Goal: Obtain resource: Obtain resource

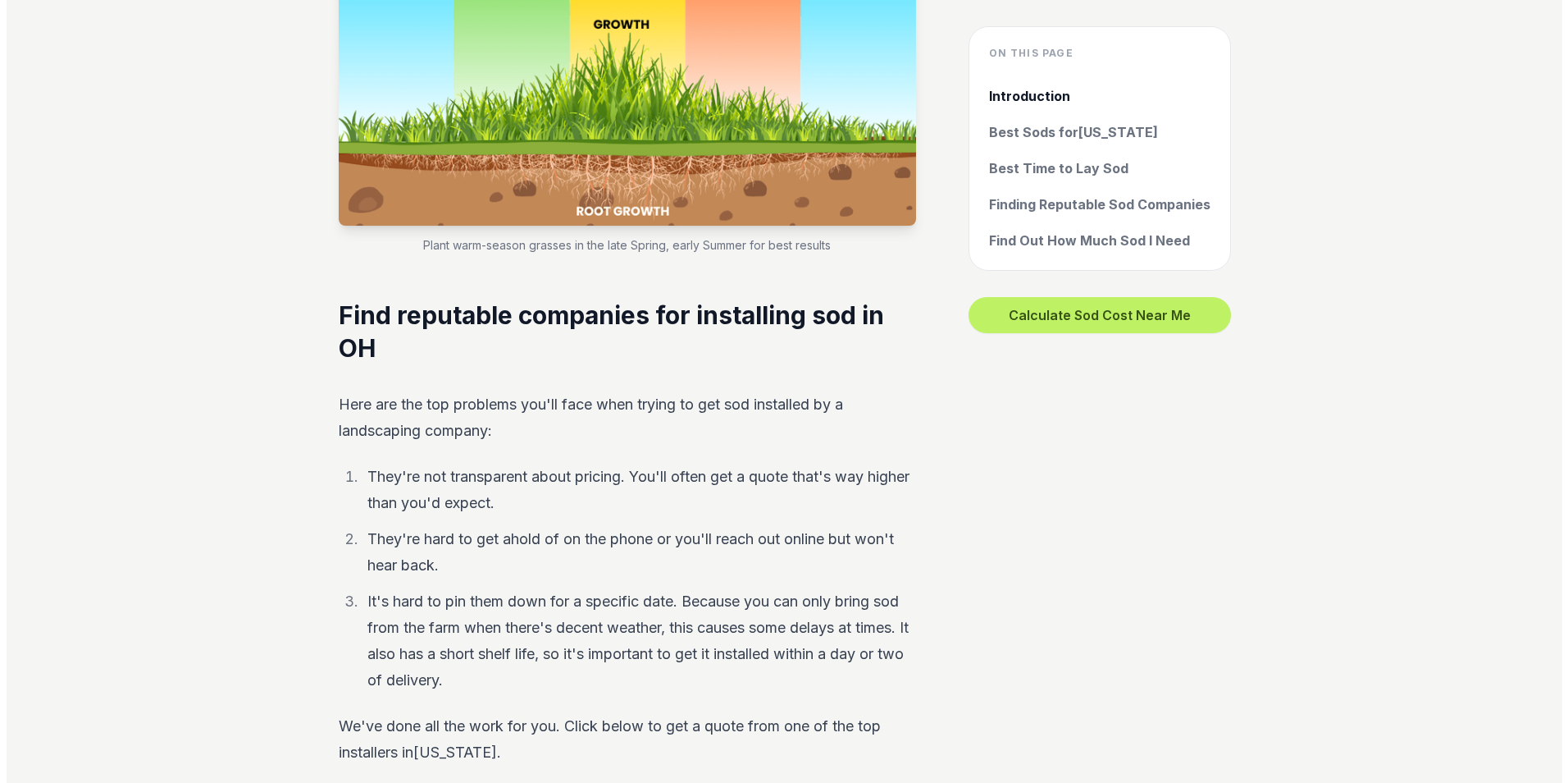
scroll to position [6402, 0]
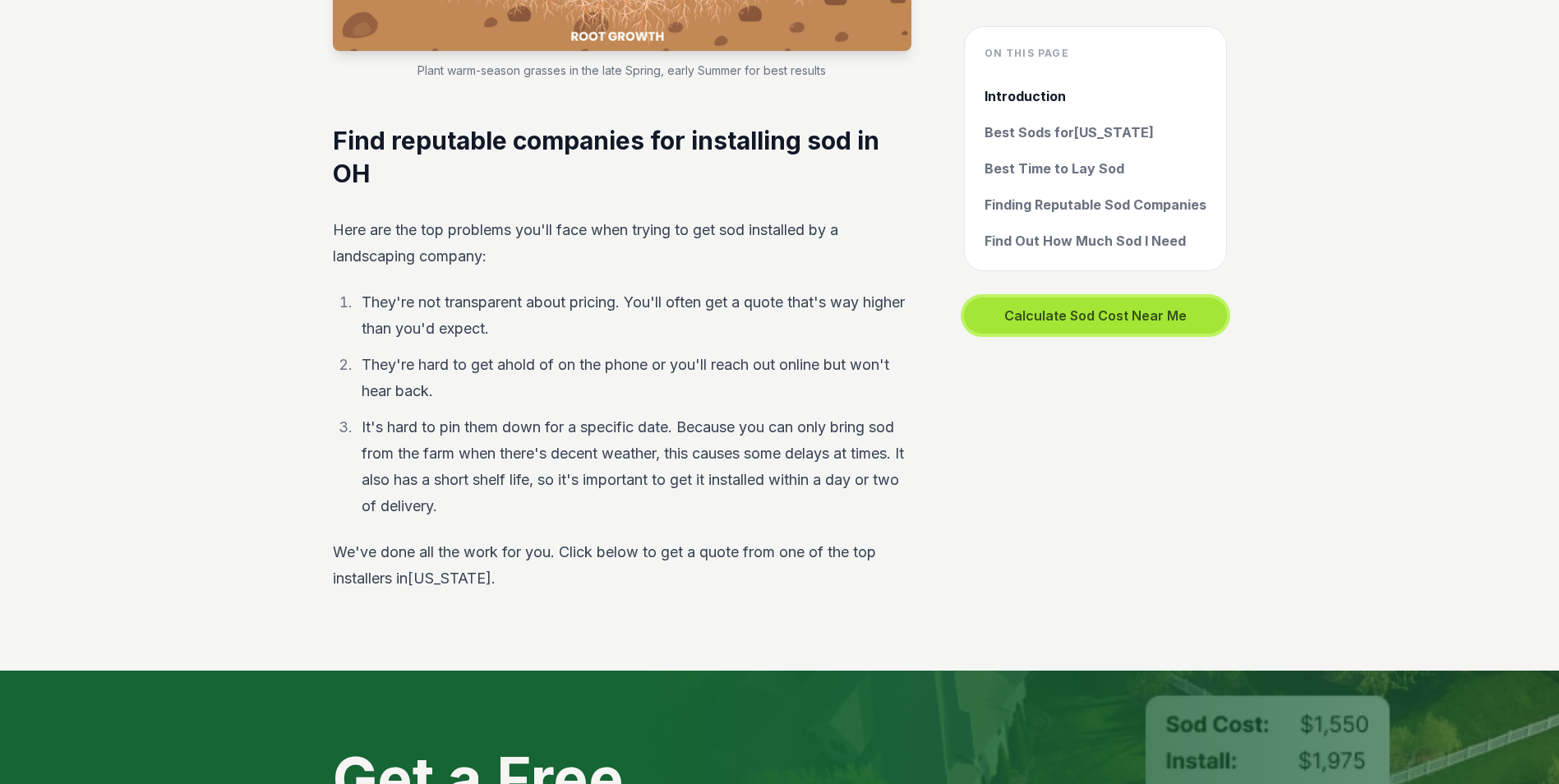
click at [1054, 311] on button "Calculate Sod Cost Near Me" at bounding box center [1095, 315] width 263 height 36
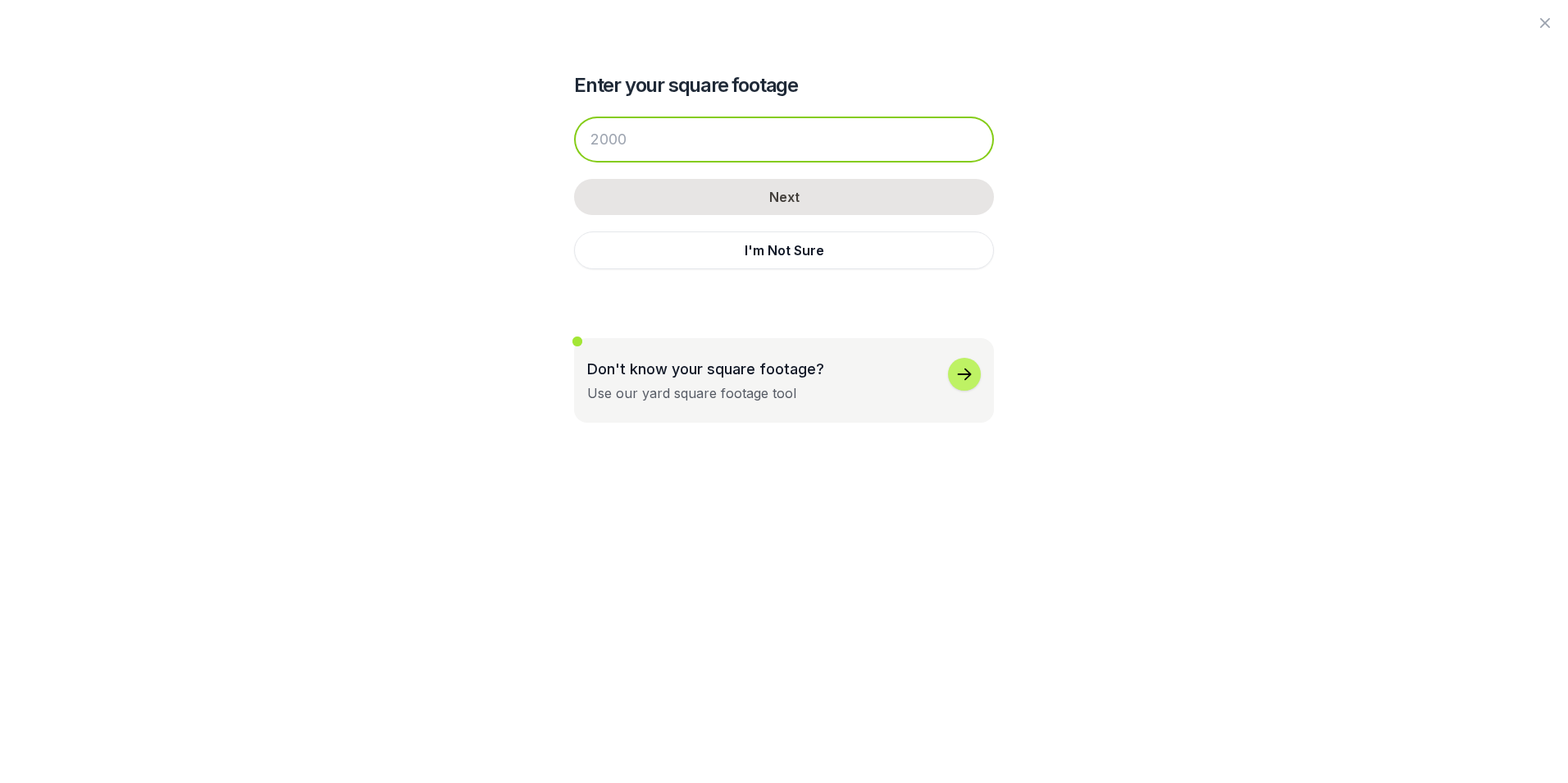
click at [641, 136] on input "number" at bounding box center [784, 139] width 420 height 46
click at [635, 132] on input "number" at bounding box center [784, 139] width 420 height 46
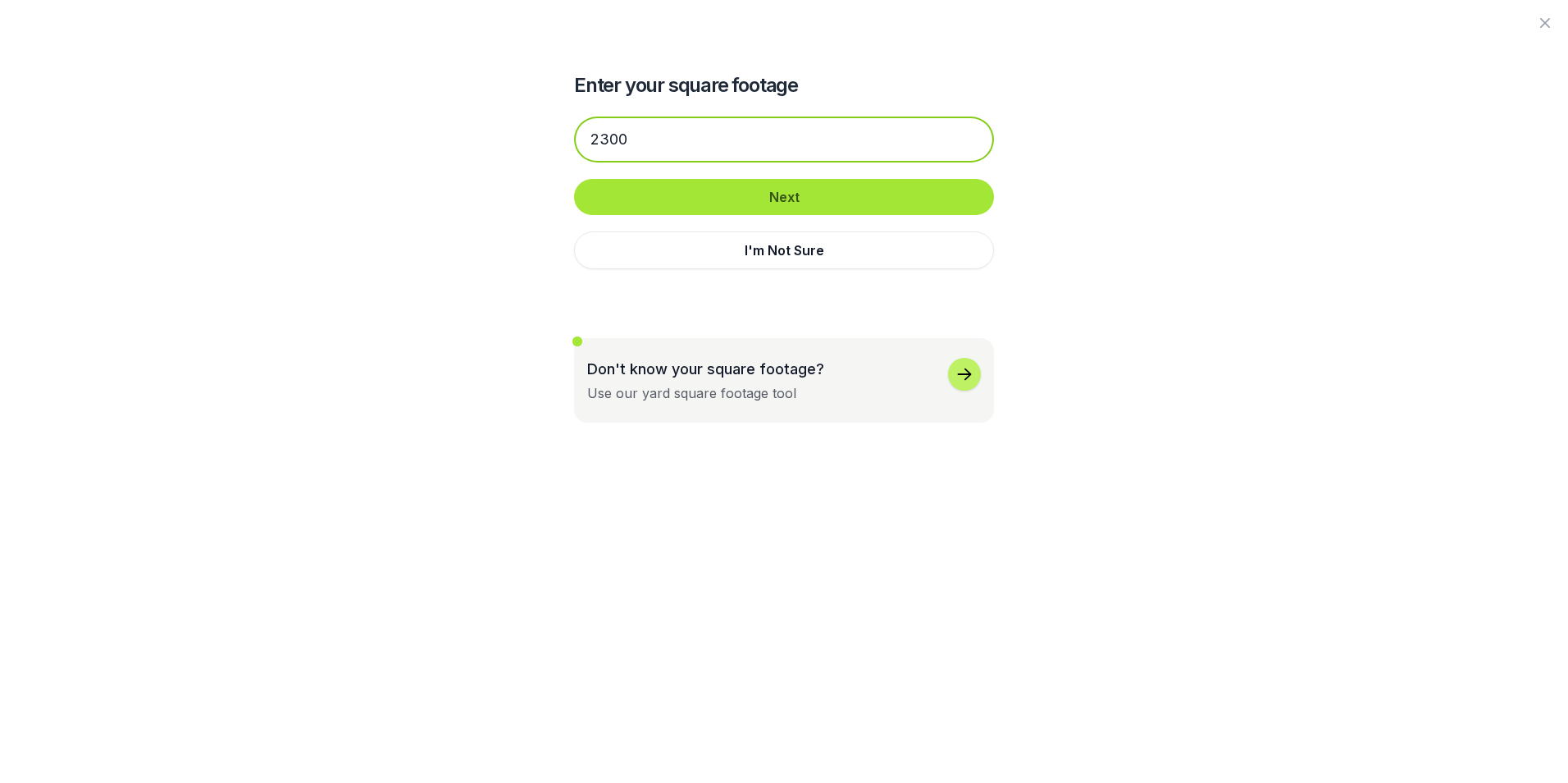
type input "2300"
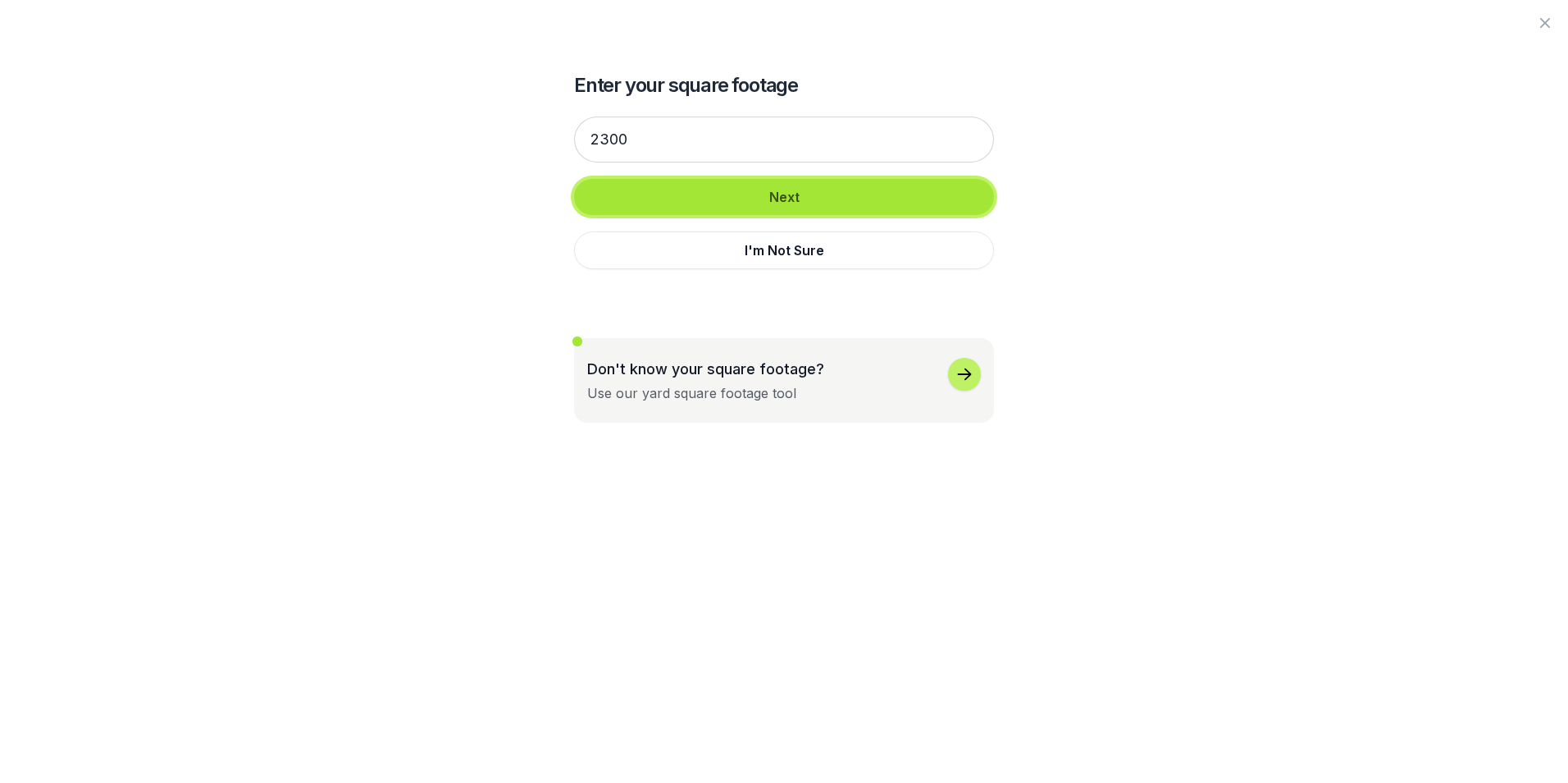
click at [769, 202] on button "Next" at bounding box center [784, 197] width 420 height 36
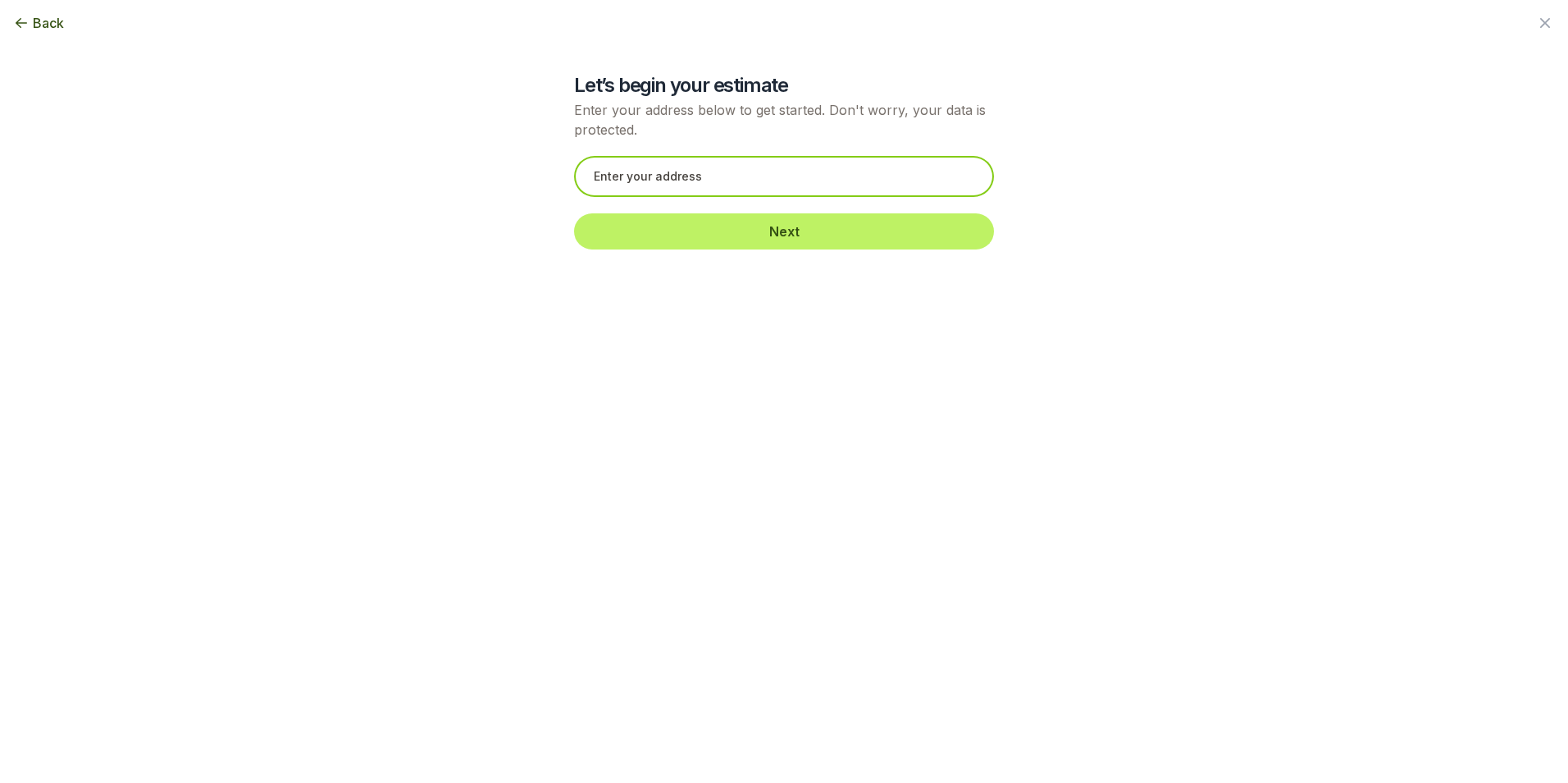
click at [766, 179] on input "text" at bounding box center [784, 176] width 420 height 41
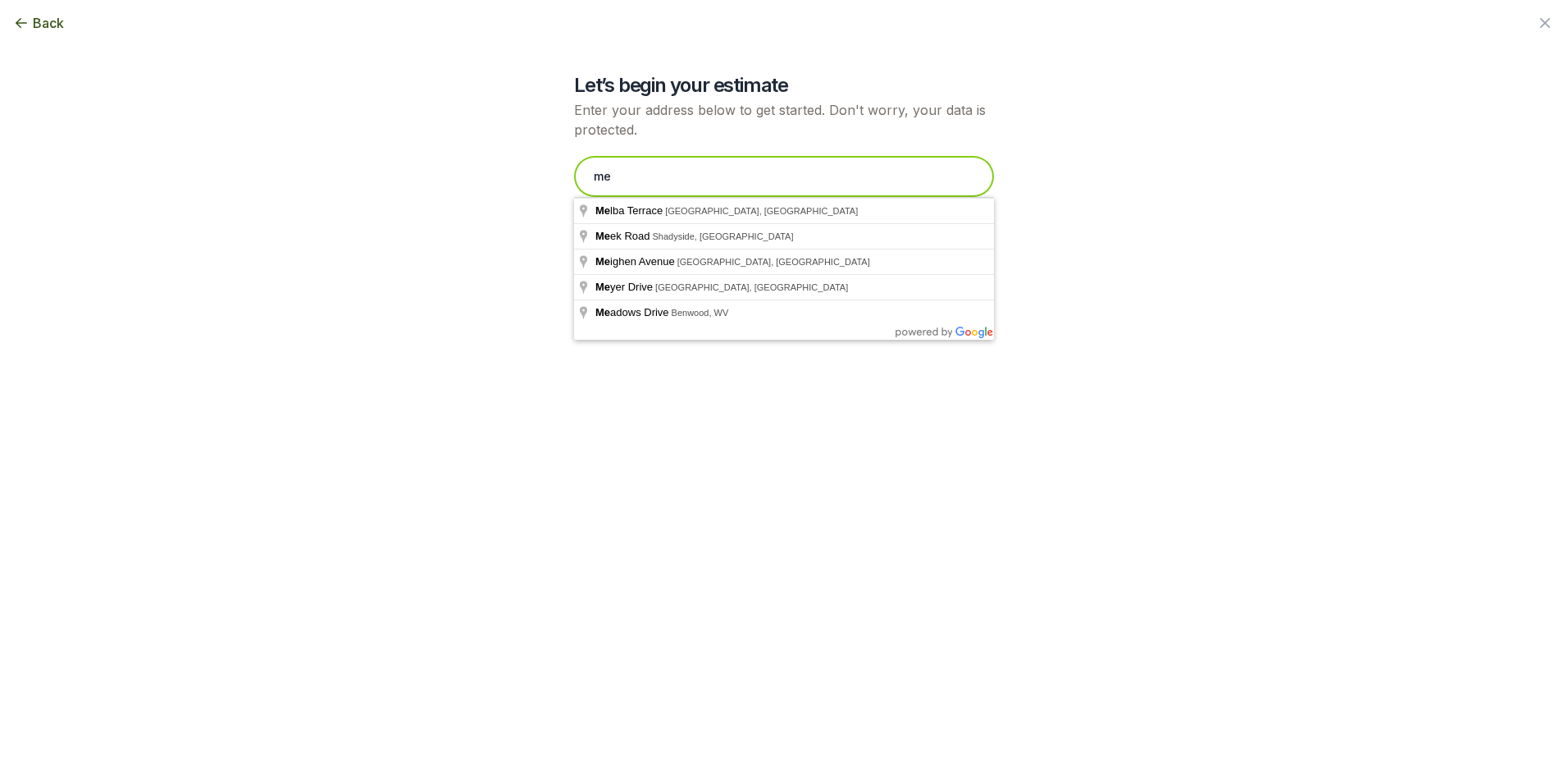
type input "m"
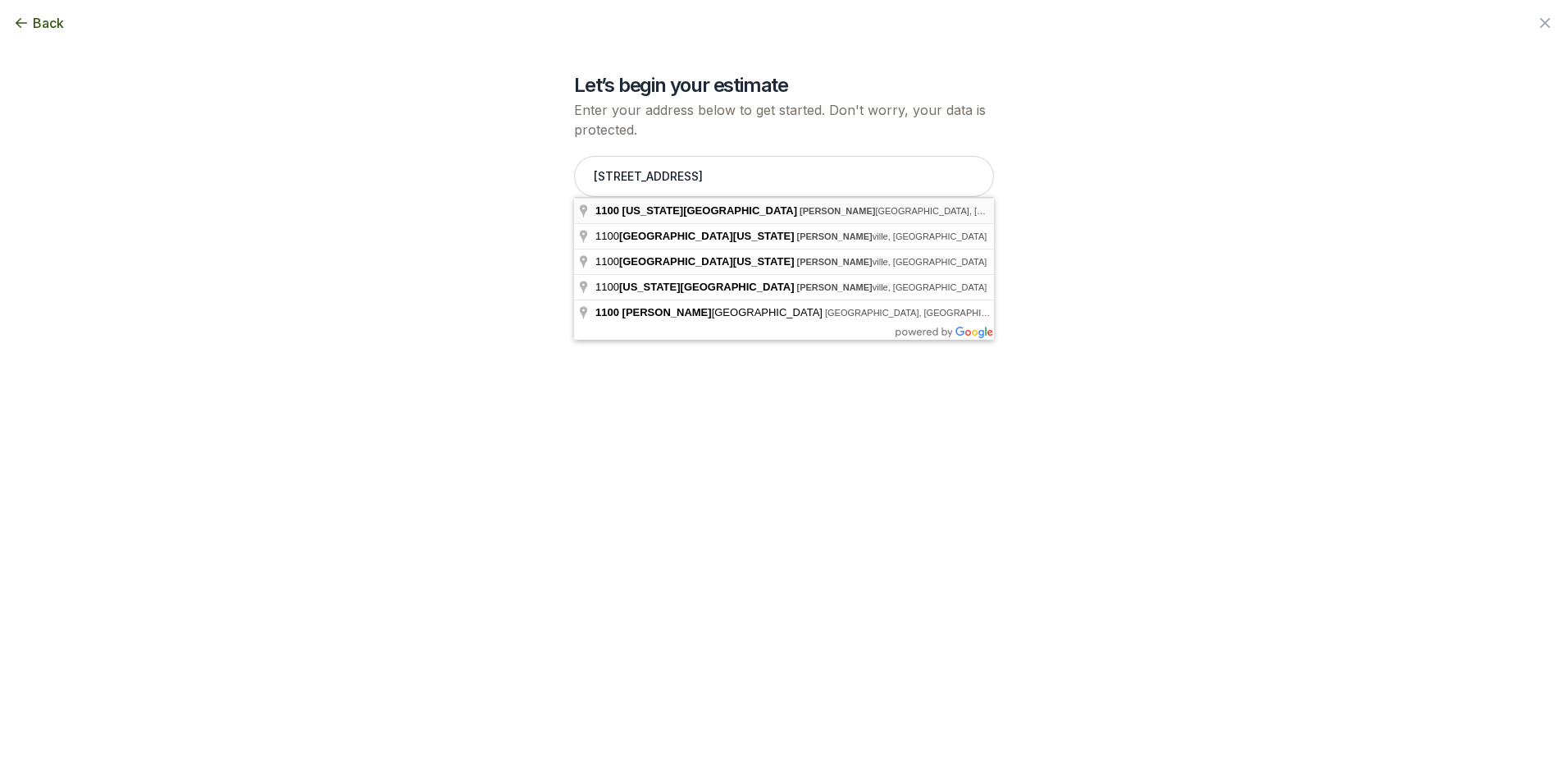
type input "[STREET_ADDRESS][US_STATE]"
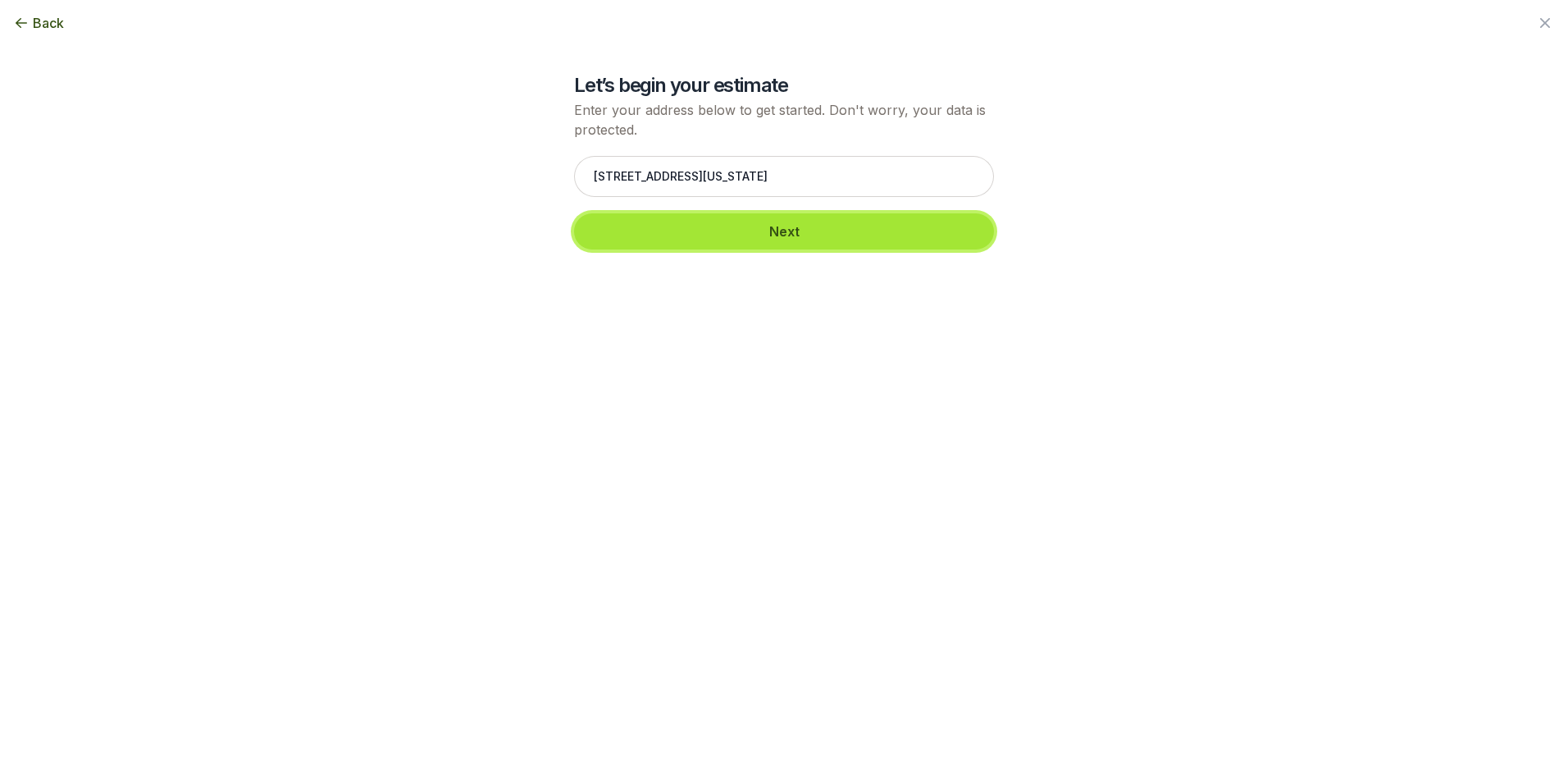
click at [740, 225] on button "Next" at bounding box center [784, 231] width 420 height 36
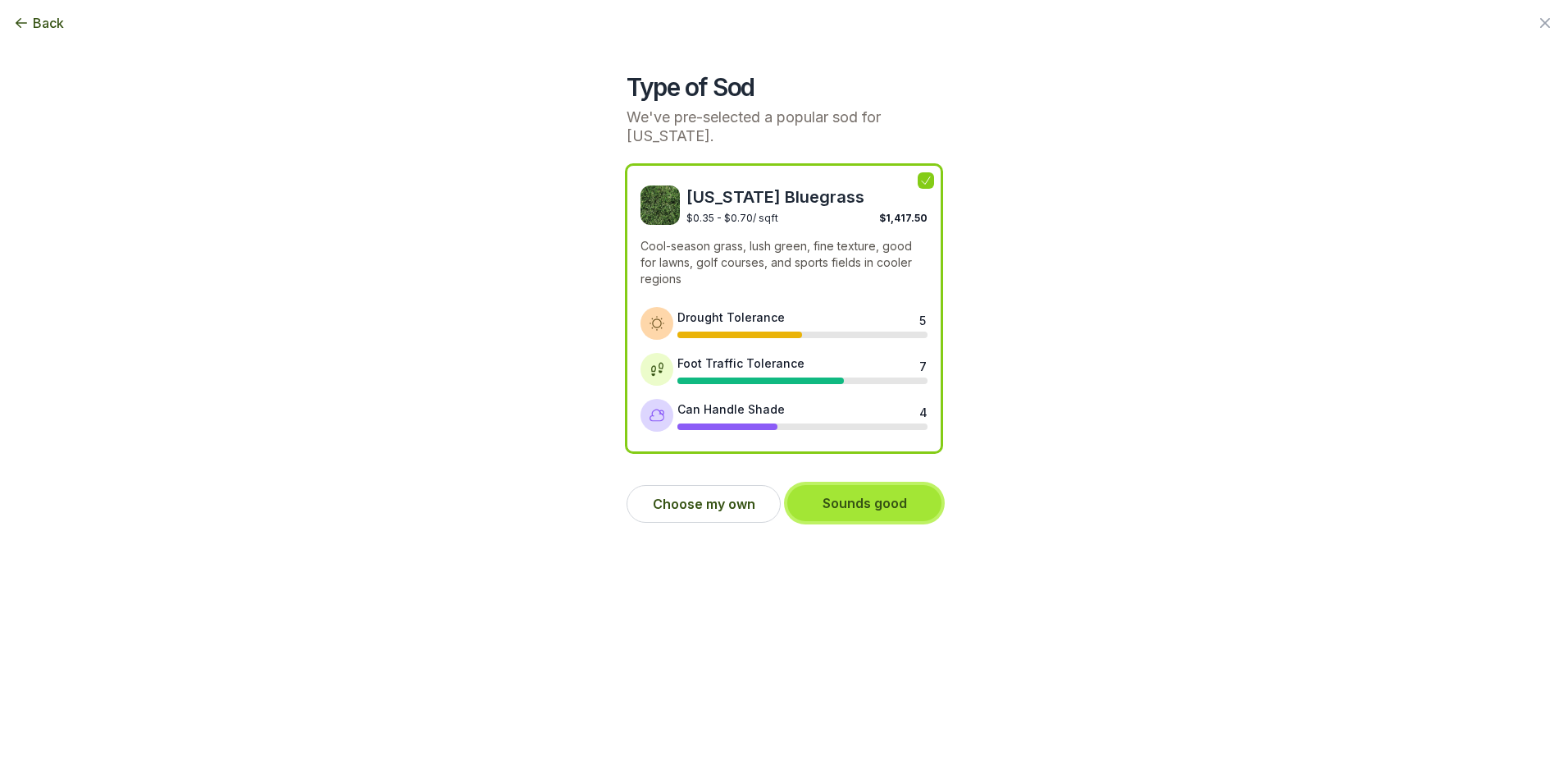
click at [872, 485] on button "Sounds good" at bounding box center [864, 503] width 155 height 36
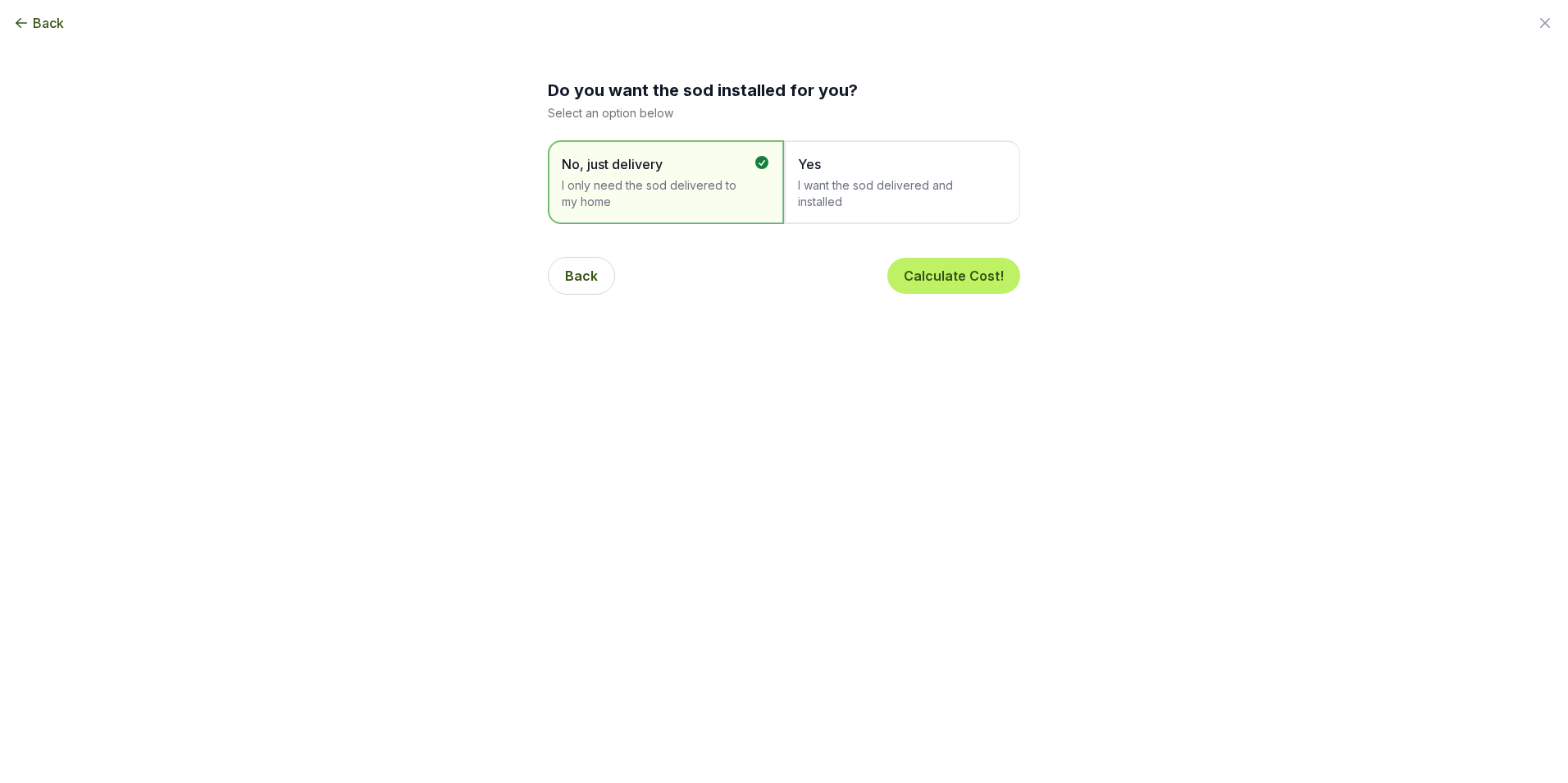
click at [873, 190] on span "I want the sod delivered and installed" at bounding box center [894, 193] width 192 height 33
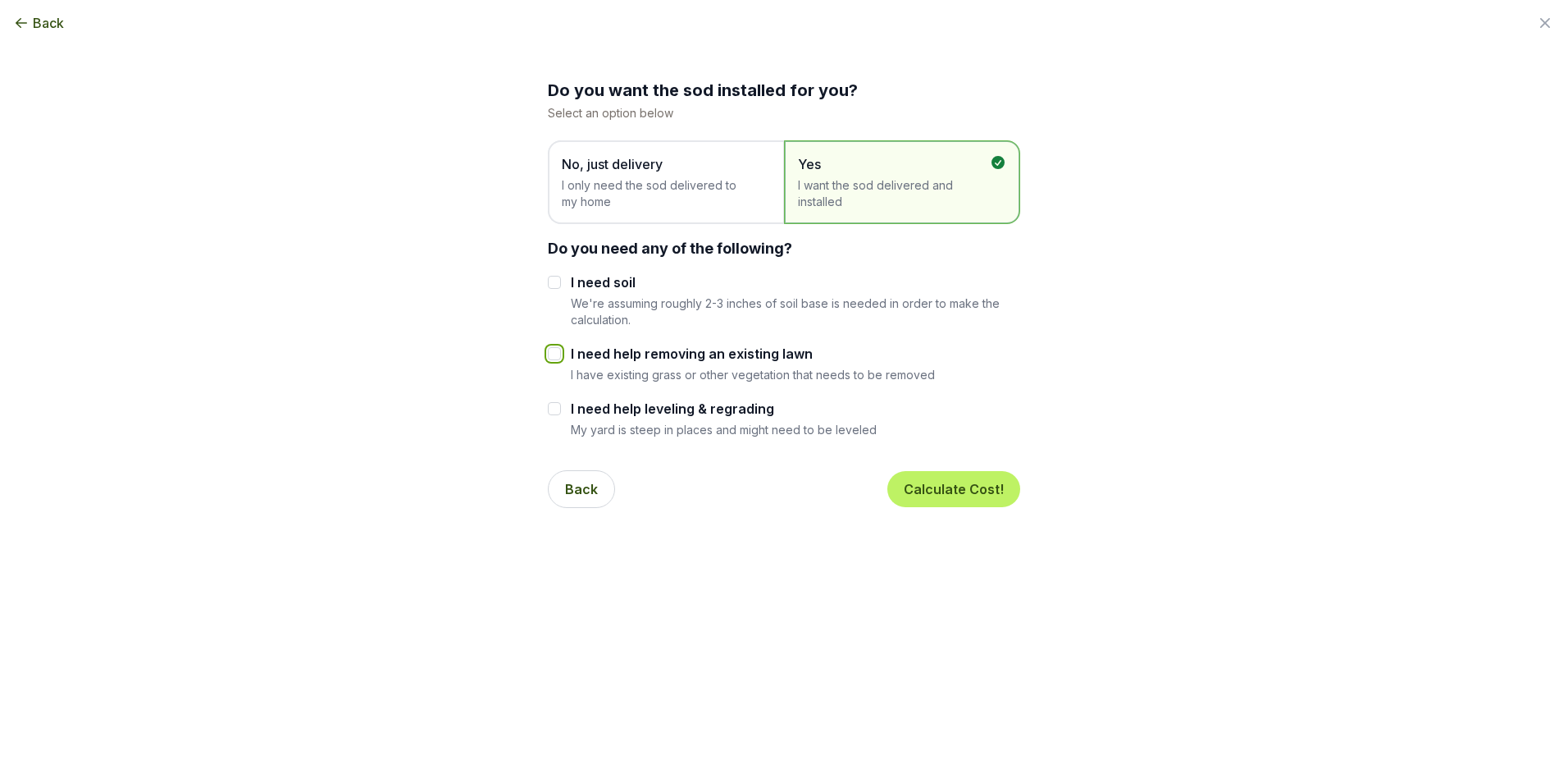
click at [556, 352] on input "I need help removing an existing lawn" at bounding box center [554, 353] width 13 height 13
checkbox input "true"
click at [557, 409] on input "I need help leveling & regrading" at bounding box center [554, 408] width 13 height 13
checkbox input "true"
click at [956, 494] on button "Calculate Cost!" at bounding box center [954, 489] width 133 height 36
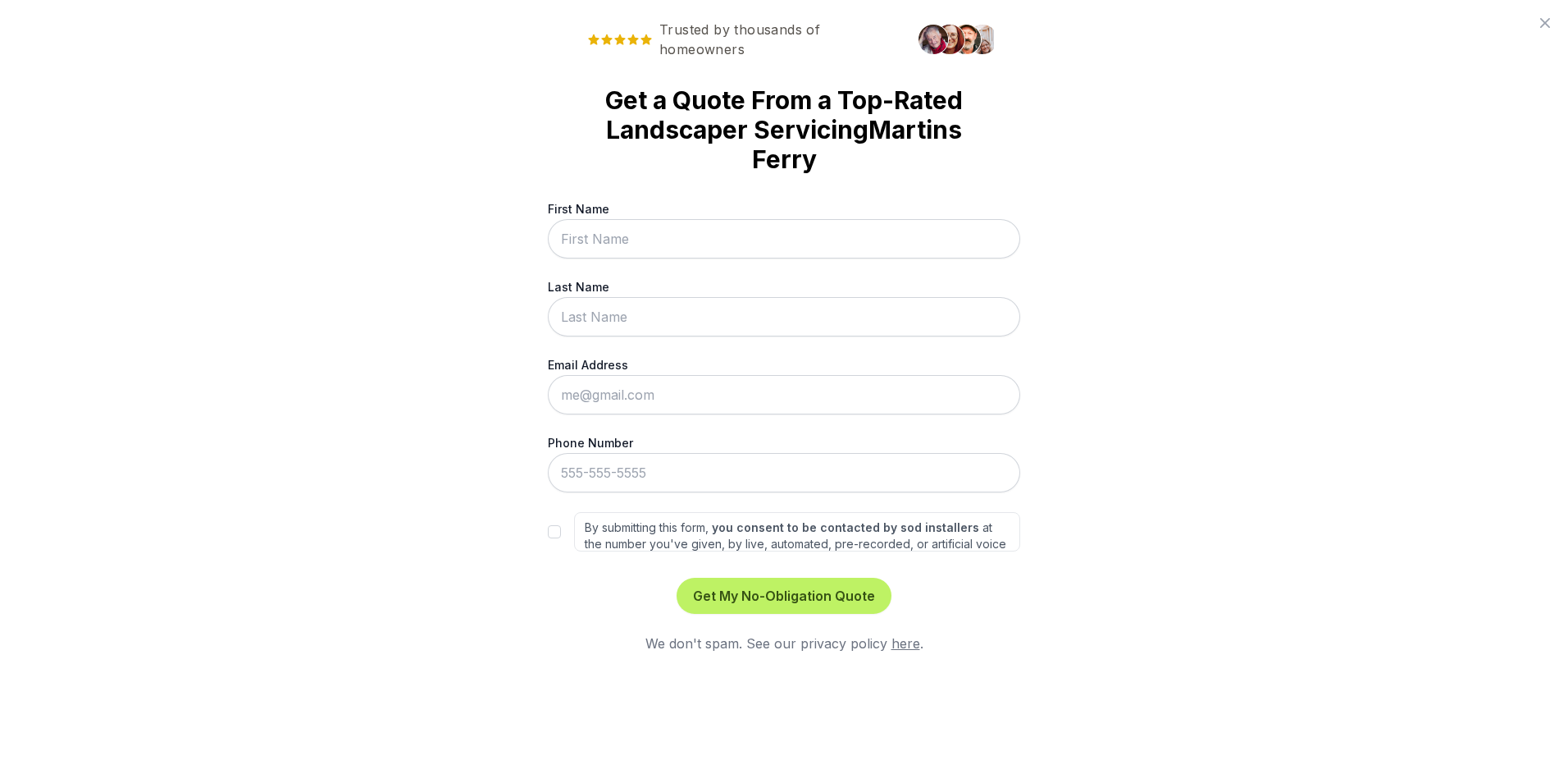
click at [598, 240] on input "First Name" at bounding box center [784, 239] width 473 height 40
type input "[PERSON_NAME]"
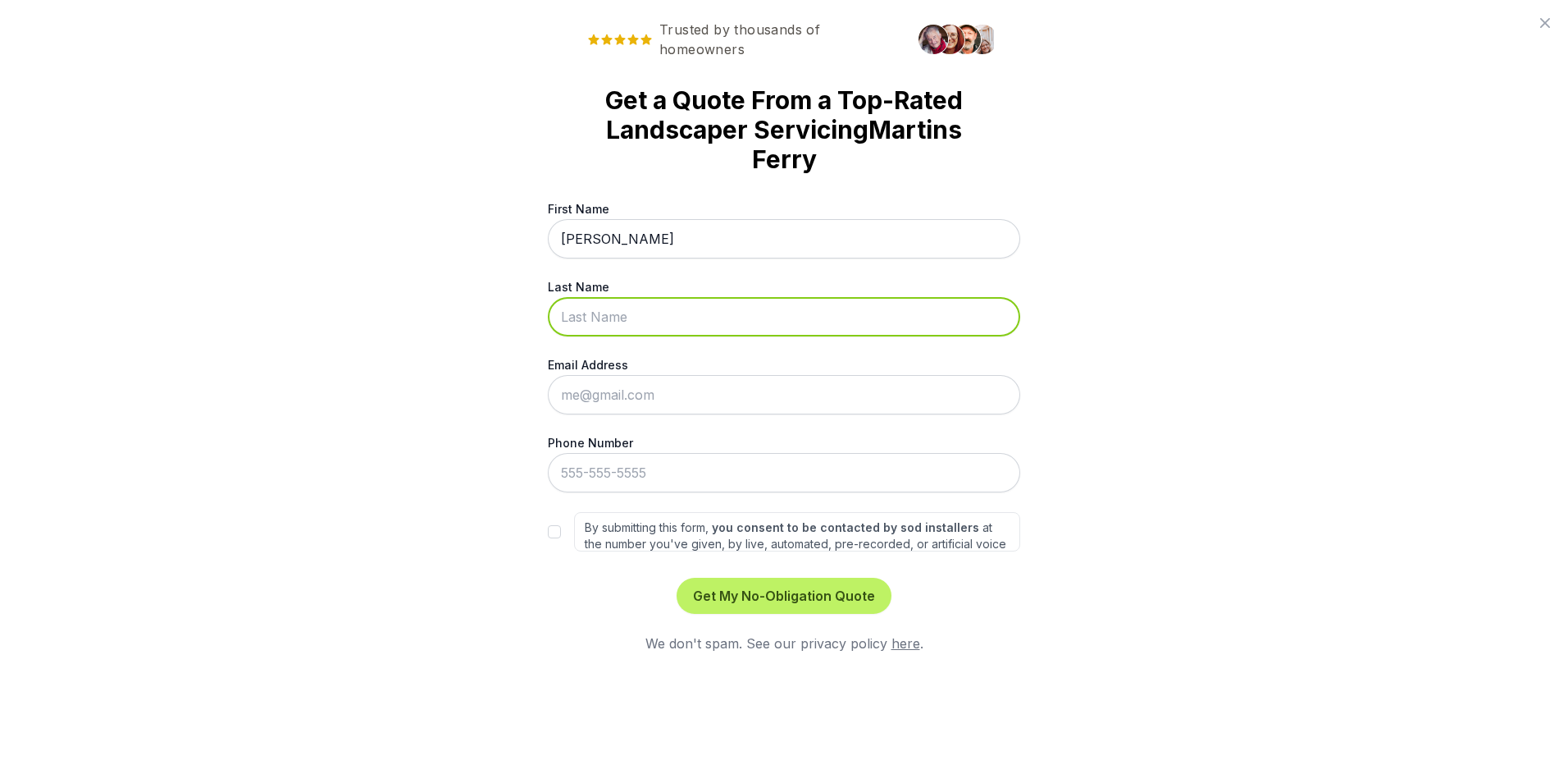
type input "[DEMOGRAPHIC_DATA]"
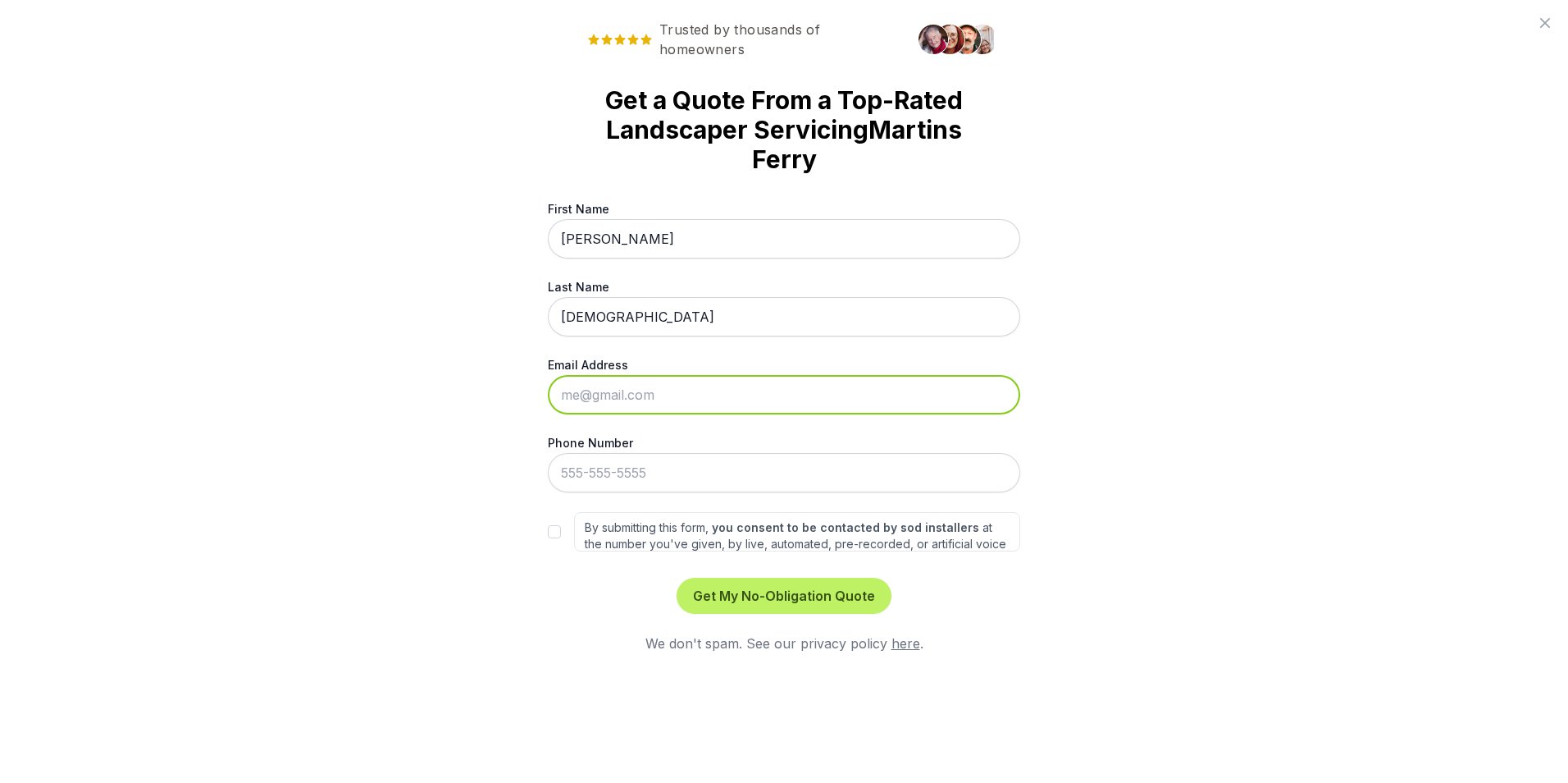
type input "[PERSON_NAME][EMAIL_ADDRESS][DOMAIN_NAME]"
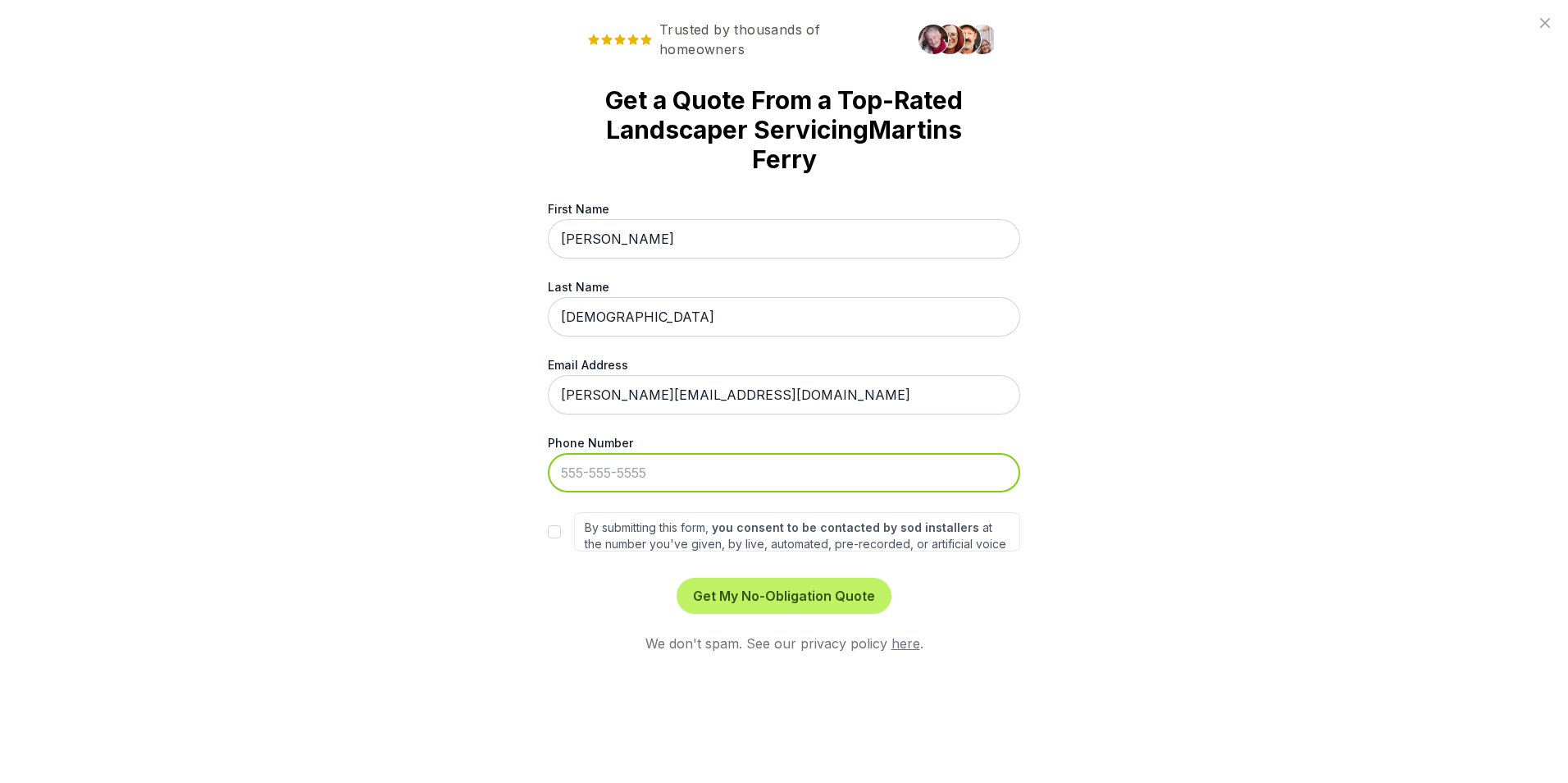
type input "[PHONE_NUMBER]"
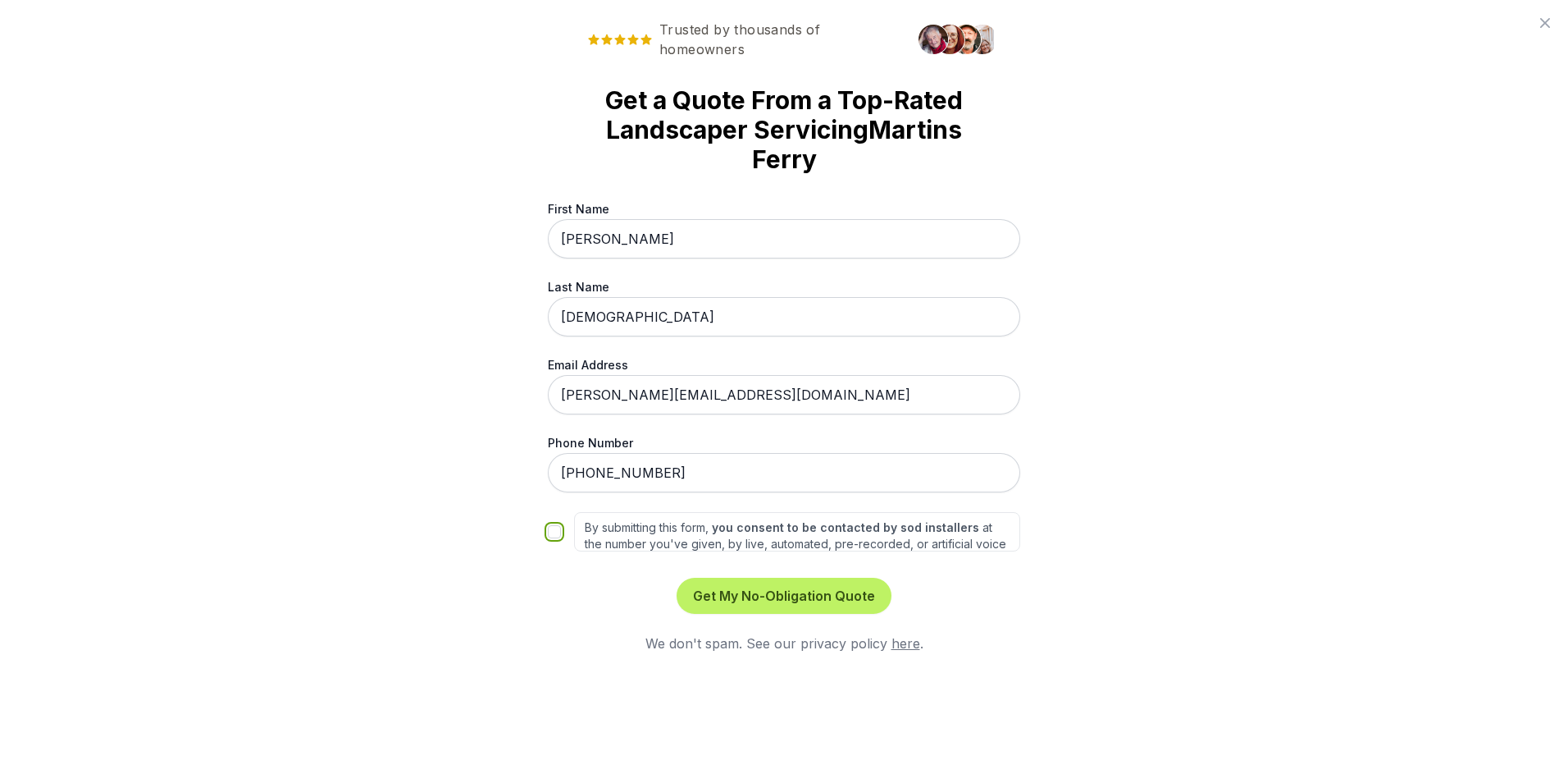
click at [551, 533] on input "By submitting this form, you consent to be contacted by sod installers at the n…" at bounding box center [554, 531] width 13 height 13
checkbox input "true"
click at [674, 396] on input "[PERSON_NAME][EMAIL_ADDRESS][DOMAIN_NAME]" at bounding box center [784, 395] width 473 height 40
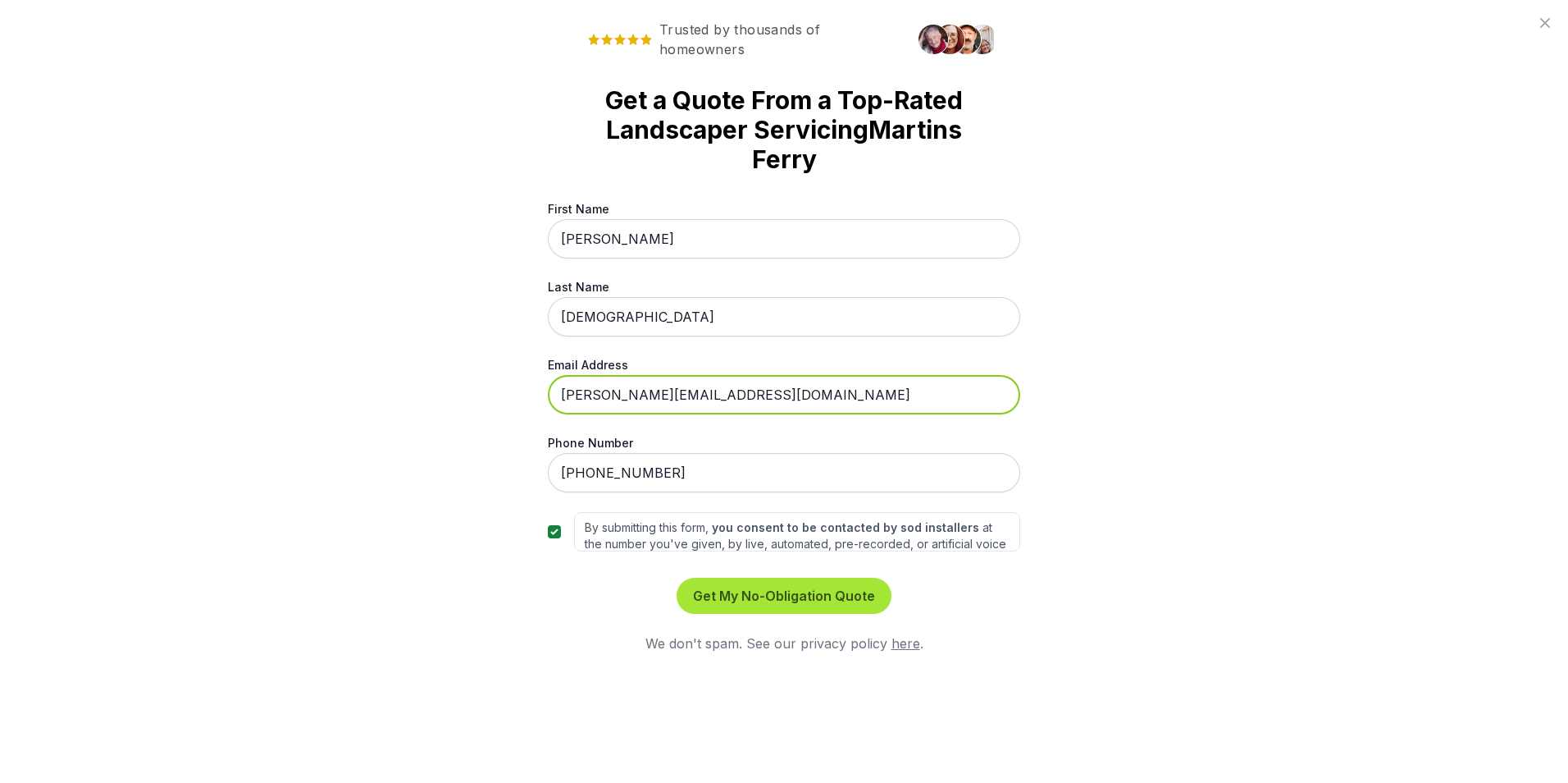
type input "[PERSON_NAME][EMAIL_ADDRESS][DOMAIN_NAME]"
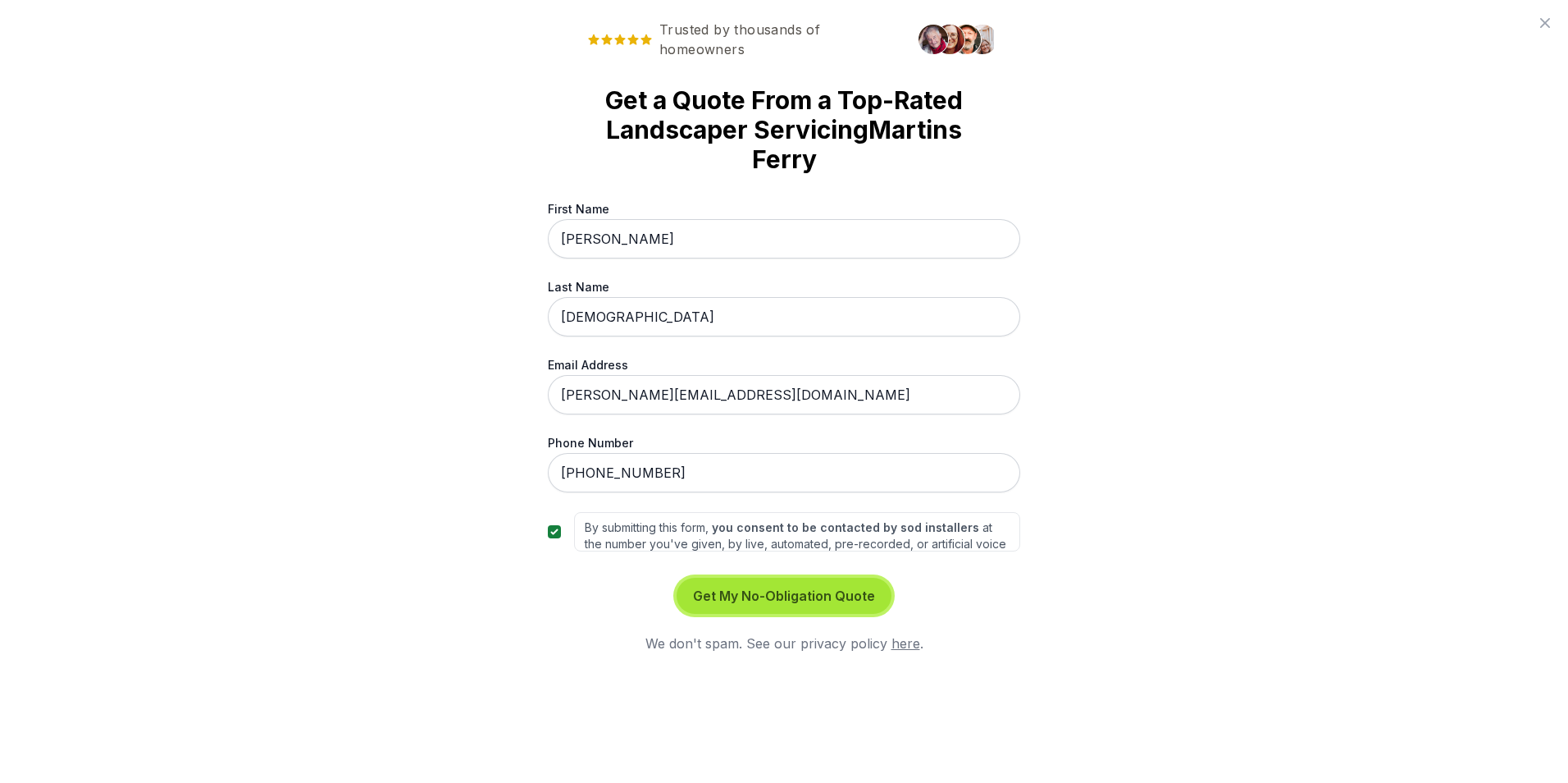
click at [777, 597] on button "Get My No-Obligation Quote" at bounding box center [784, 596] width 215 height 36
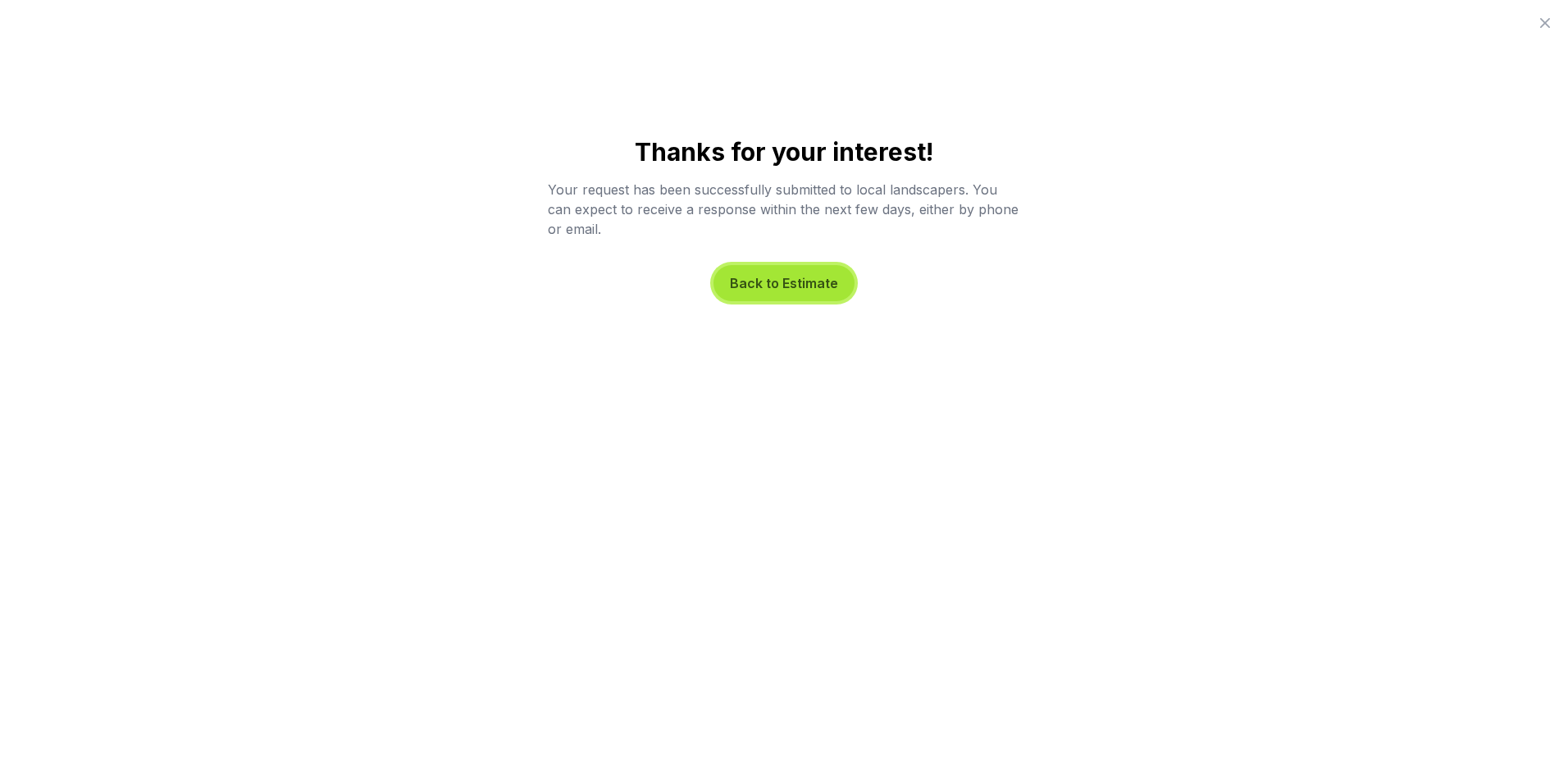
click at [801, 289] on button "Back to Estimate" at bounding box center [784, 283] width 141 height 36
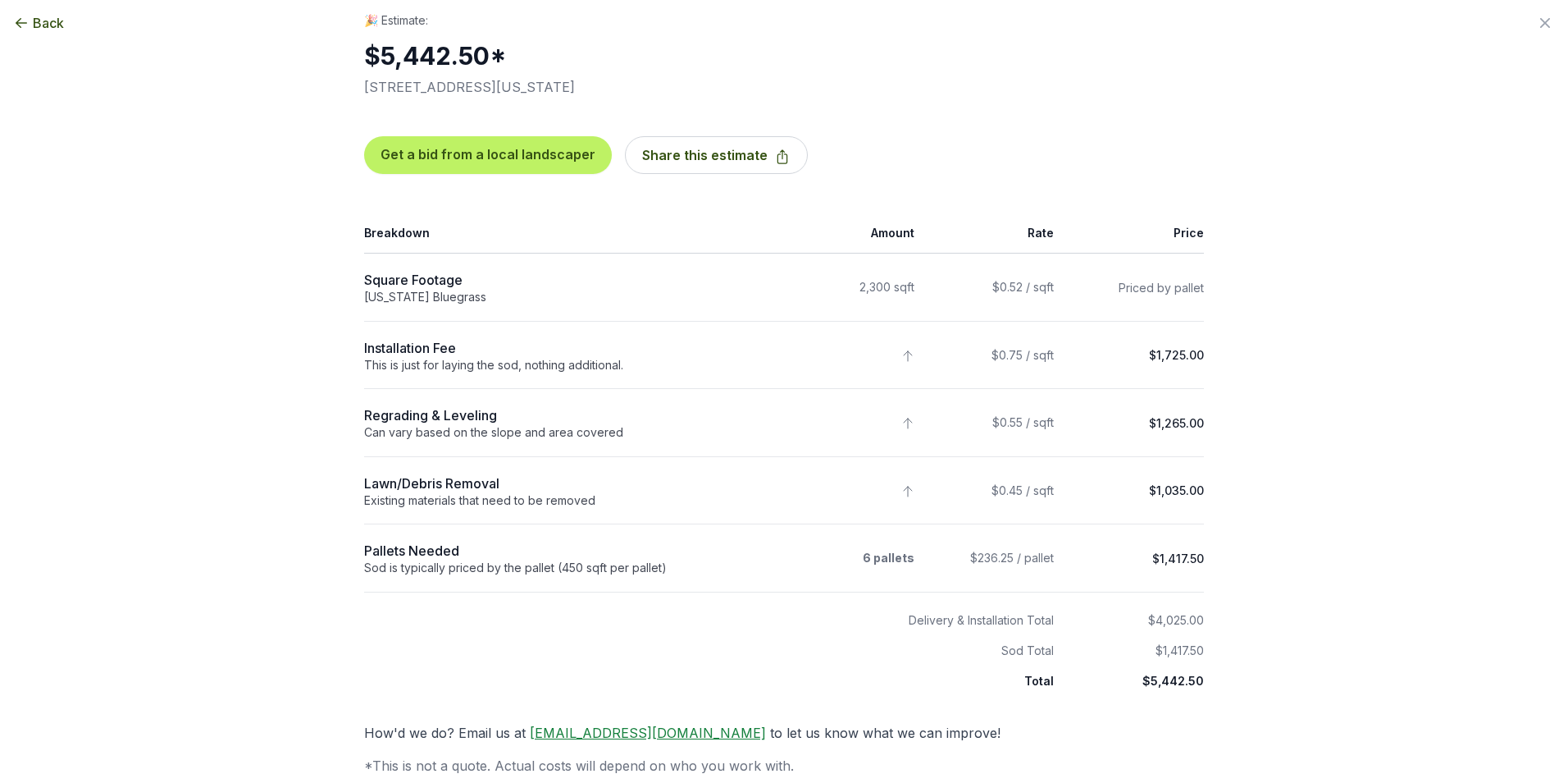
scroll to position [40, 0]
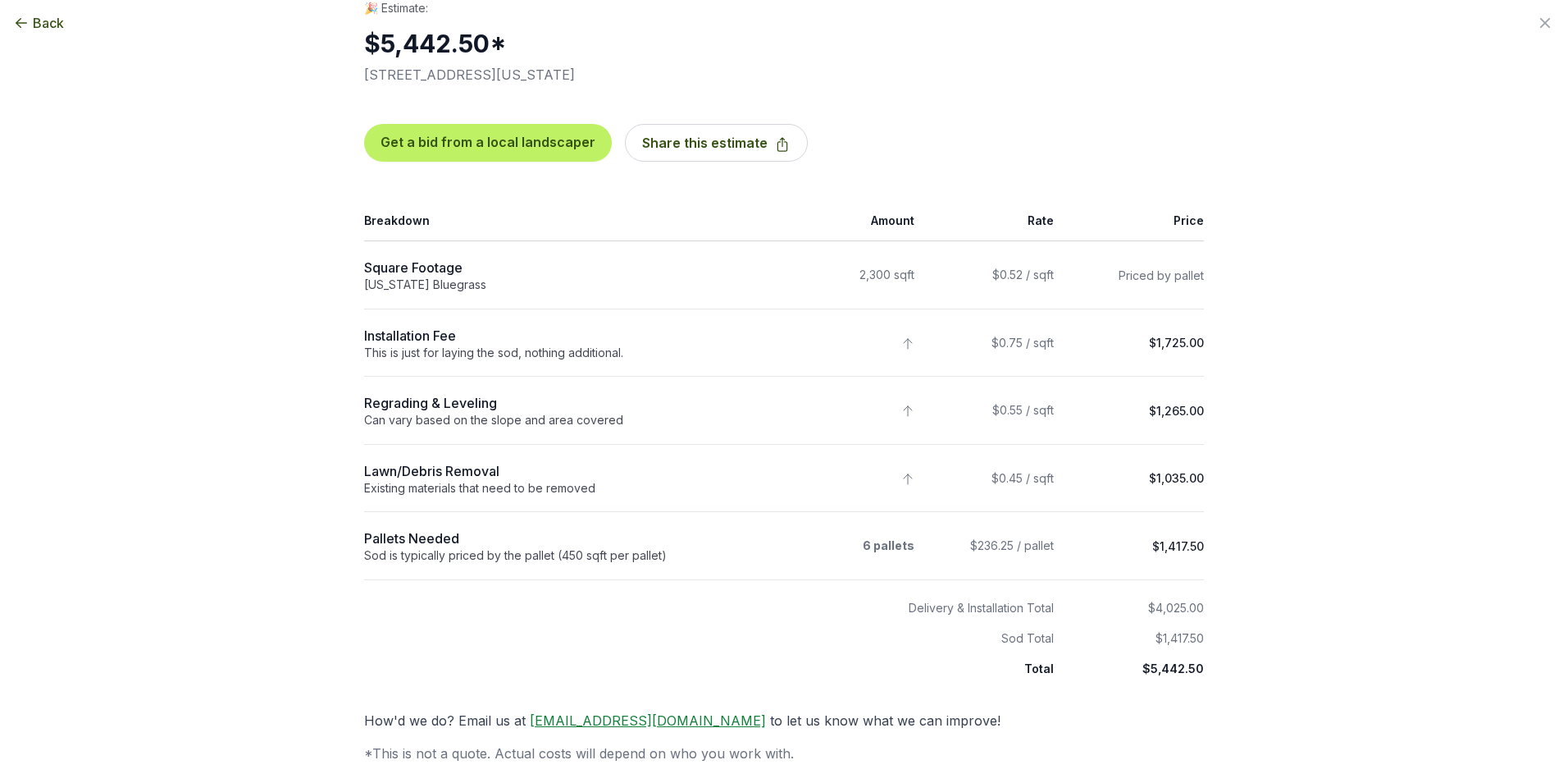
click at [1302, 160] on div "Back Enter your square footage 2300 Next I'm Not Sure Let’s begin your estimate…" at bounding box center [784, 391] width 1568 height 783
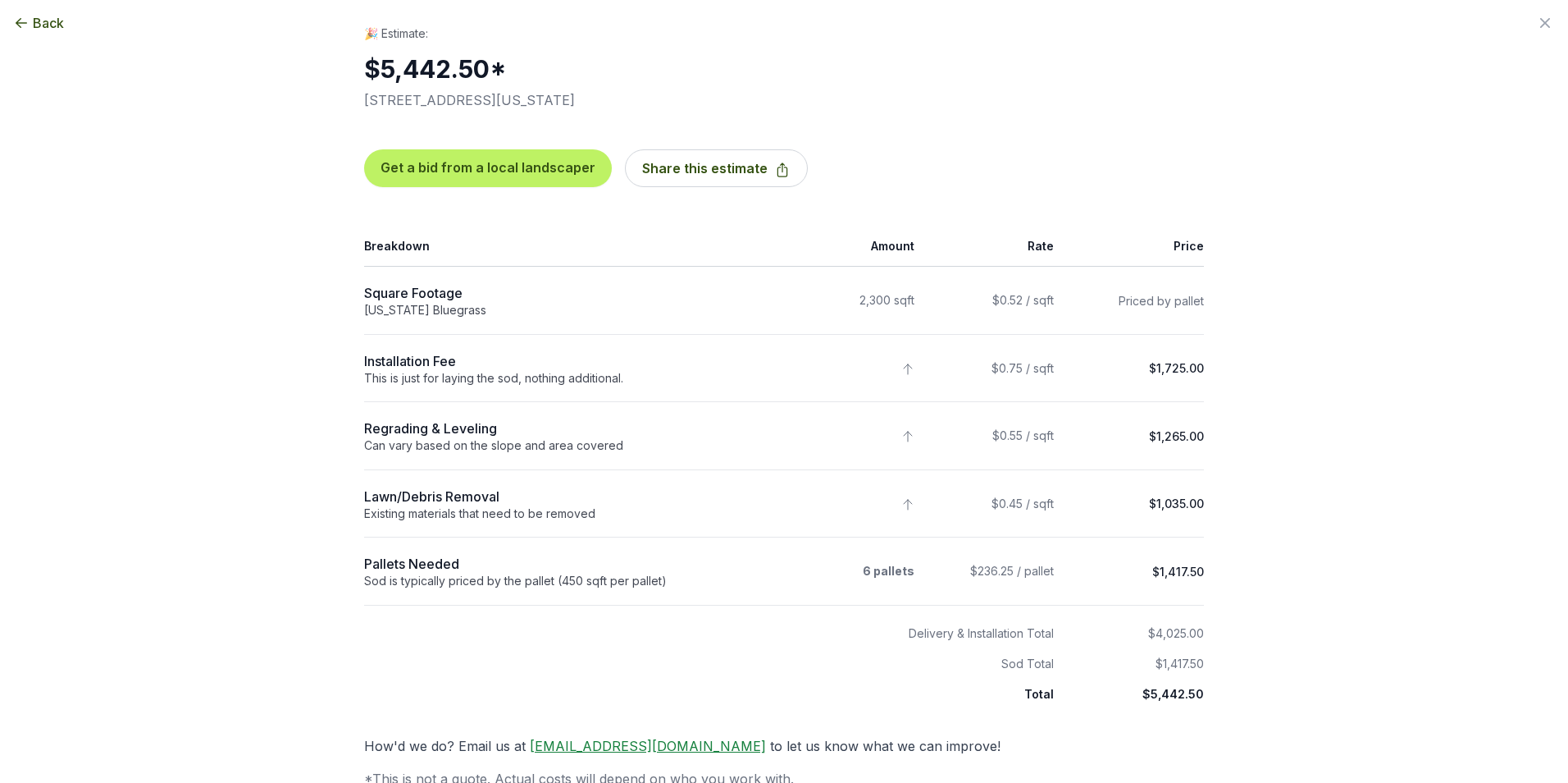
scroll to position [0, 0]
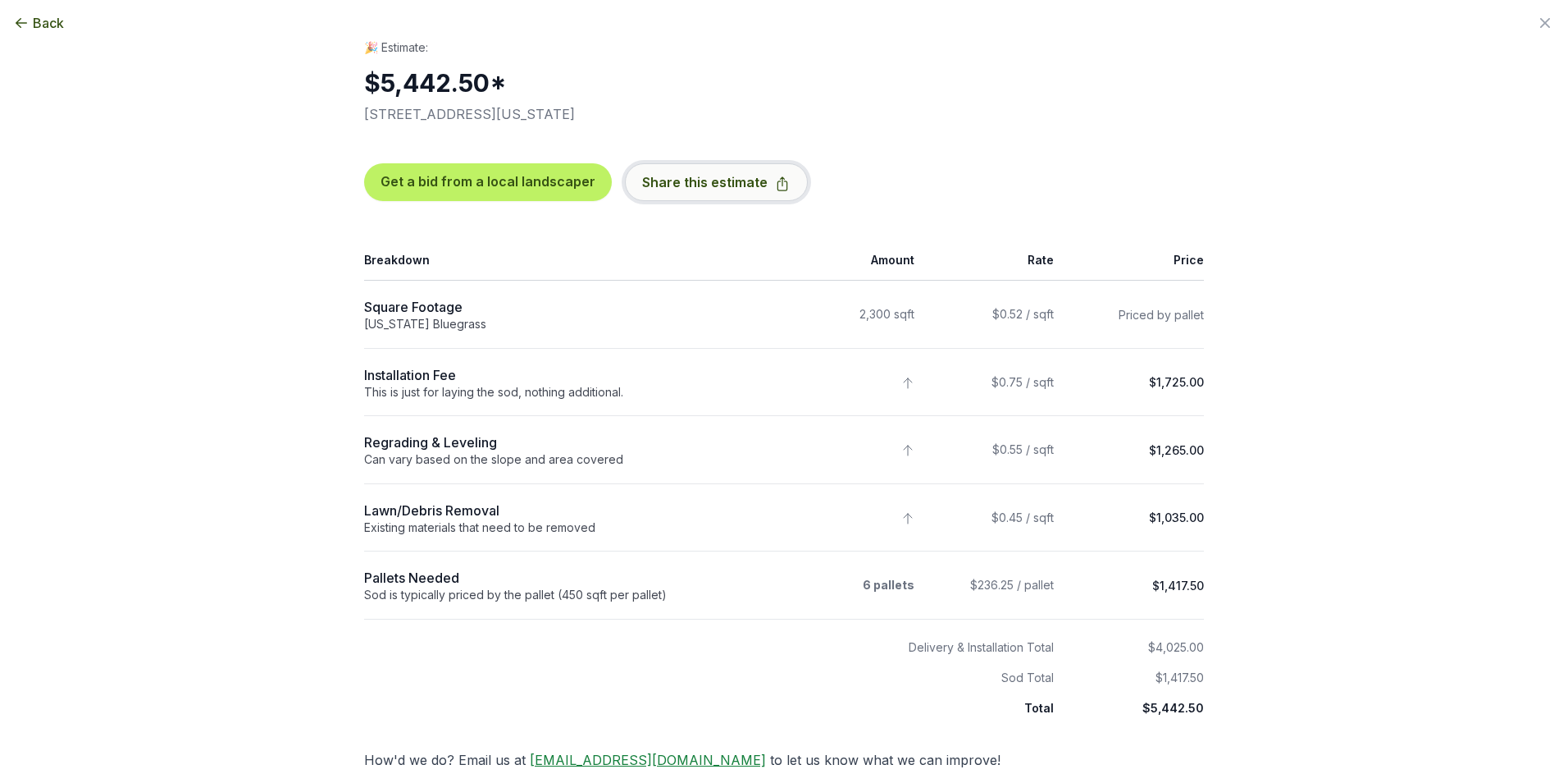
click at [775, 190] on icon "button" at bounding box center [783, 183] width 16 height 16
click at [38, 22] on span "Back" at bounding box center [49, 23] width 31 height 20
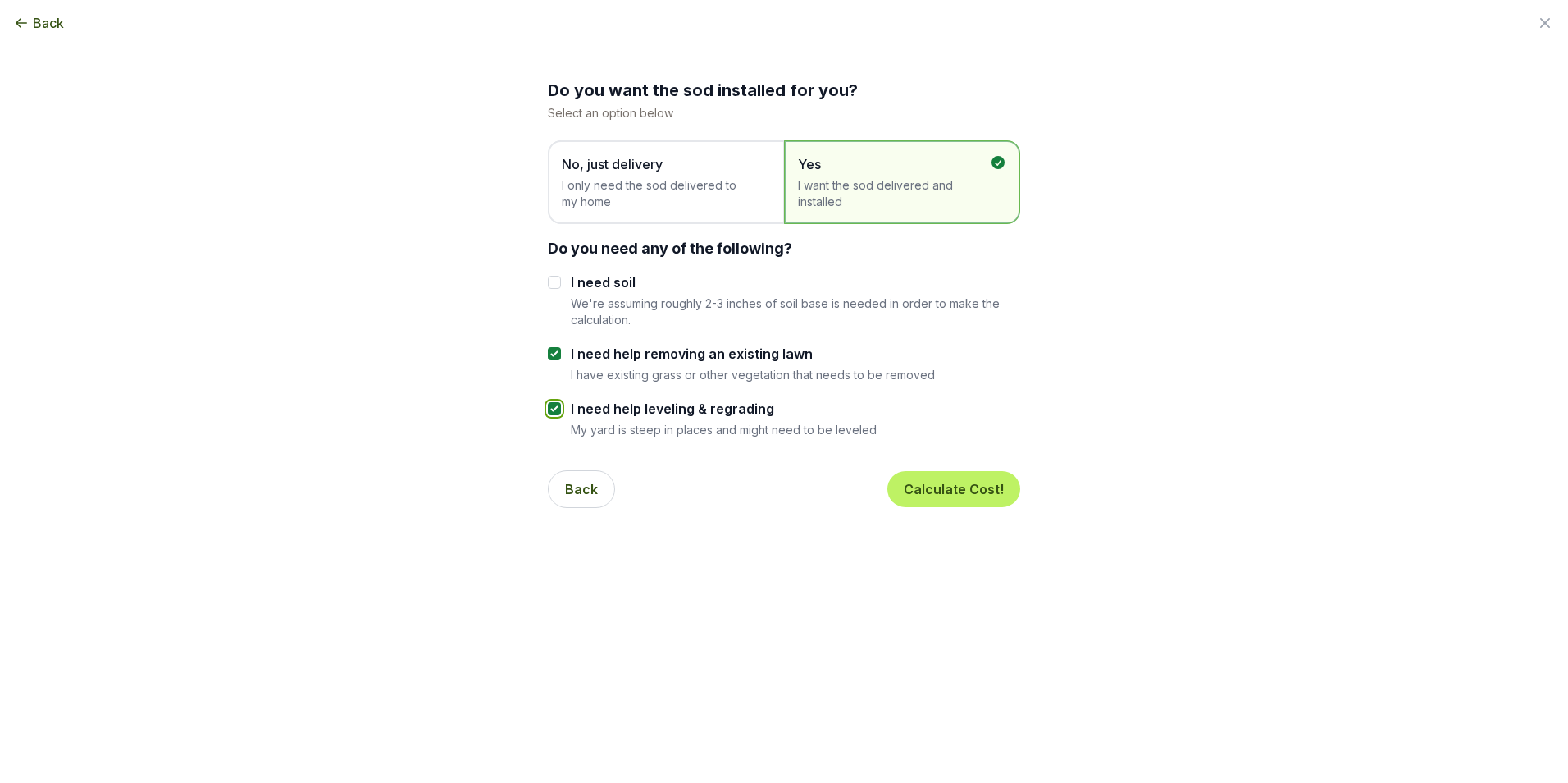
click at [551, 407] on input "I need help leveling & regrading" at bounding box center [554, 408] width 13 height 13
checkbox input "false"
click at [977, 488] on button "Calculate Cost!" at bounding box center [954, 489] width 133 height 36
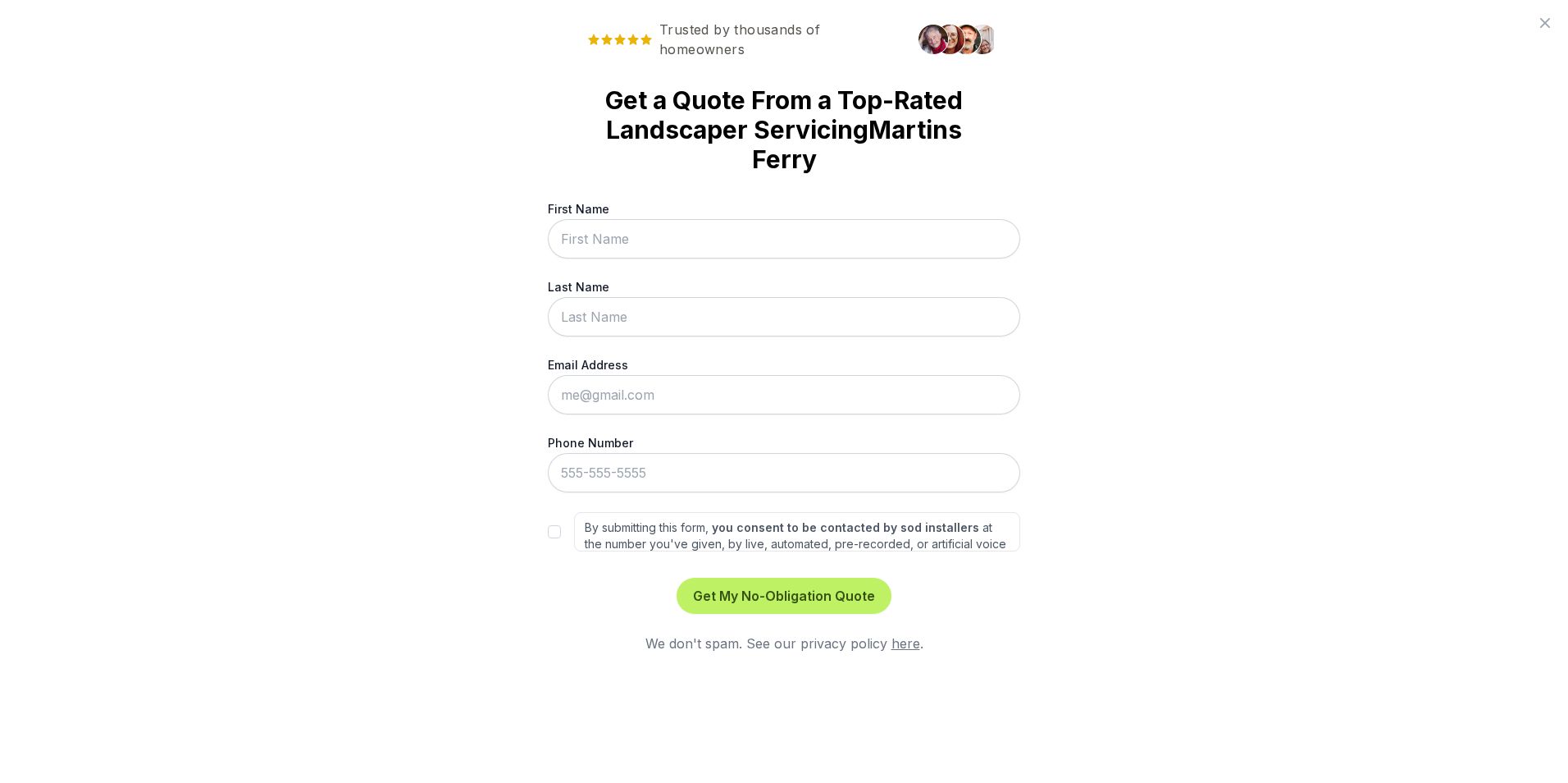
click at [647, 233] on input "First Name" at bounding box center [784, 239] width 473 height 40
type input "[PERSON_NAME]"
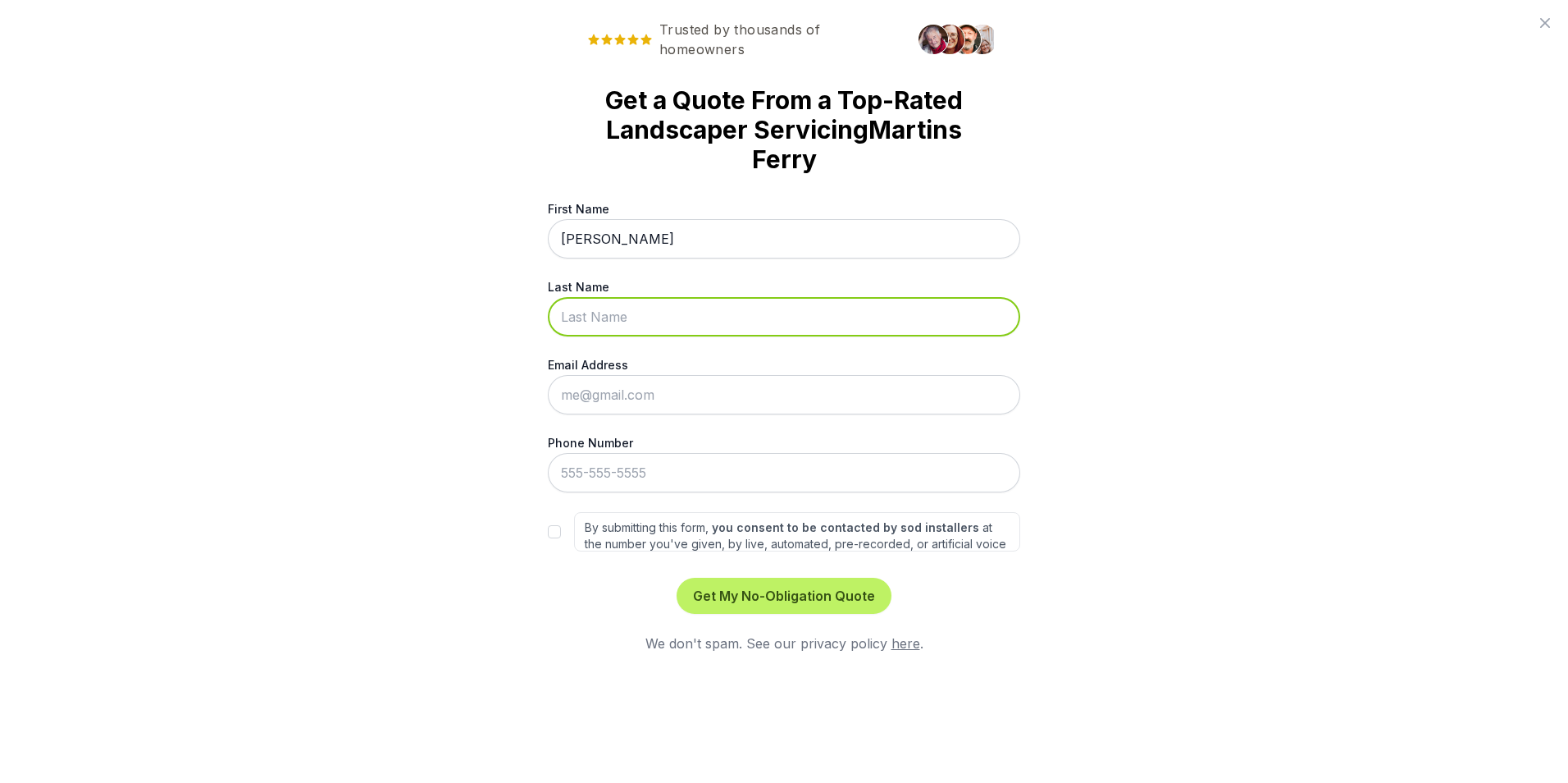
type input "[DEMOGRAPHIC_DATA]"
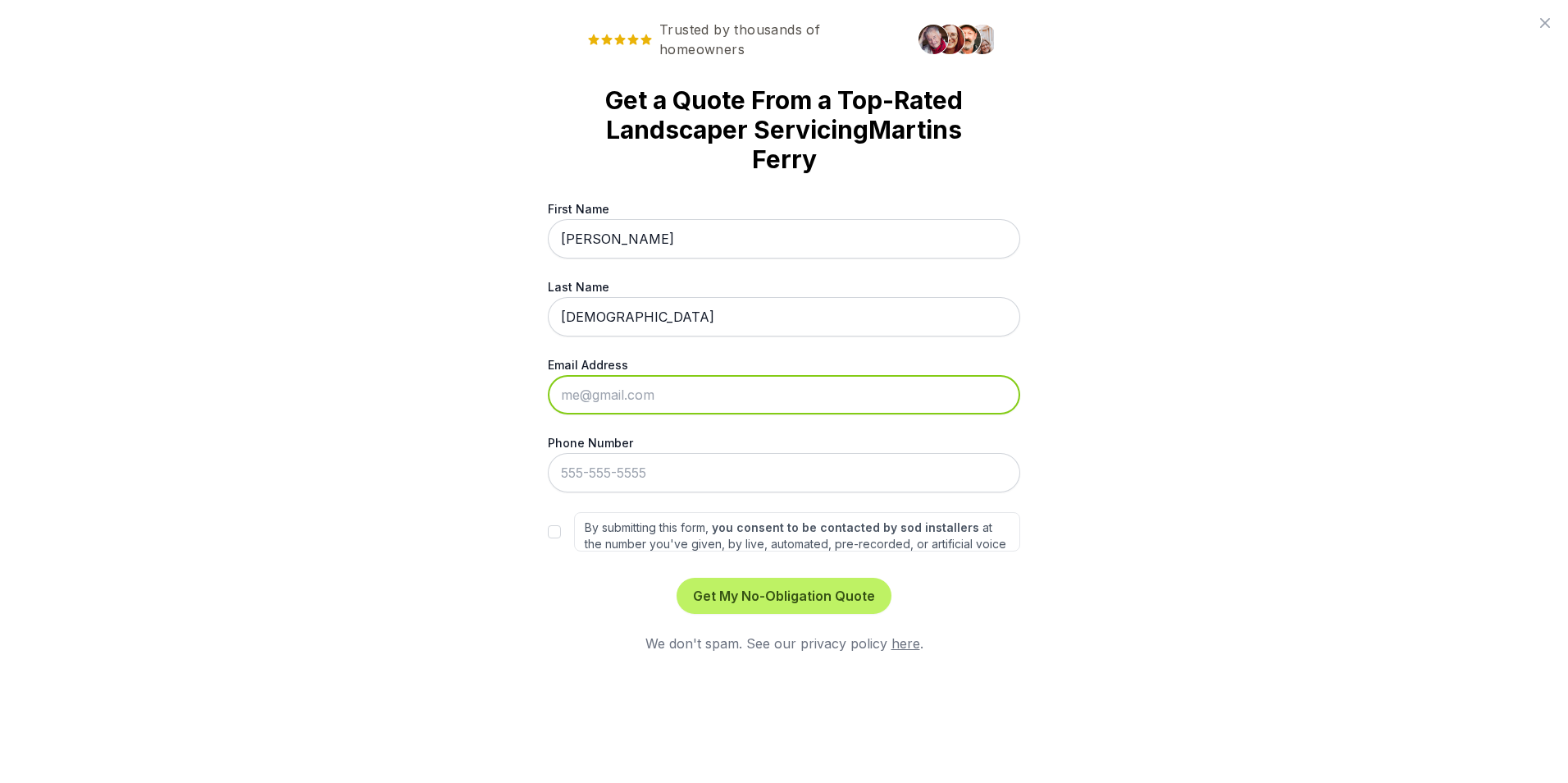
type input "[PERSON_NAME][EMAIL_ADDRESS][DOMAIN_NAME]"
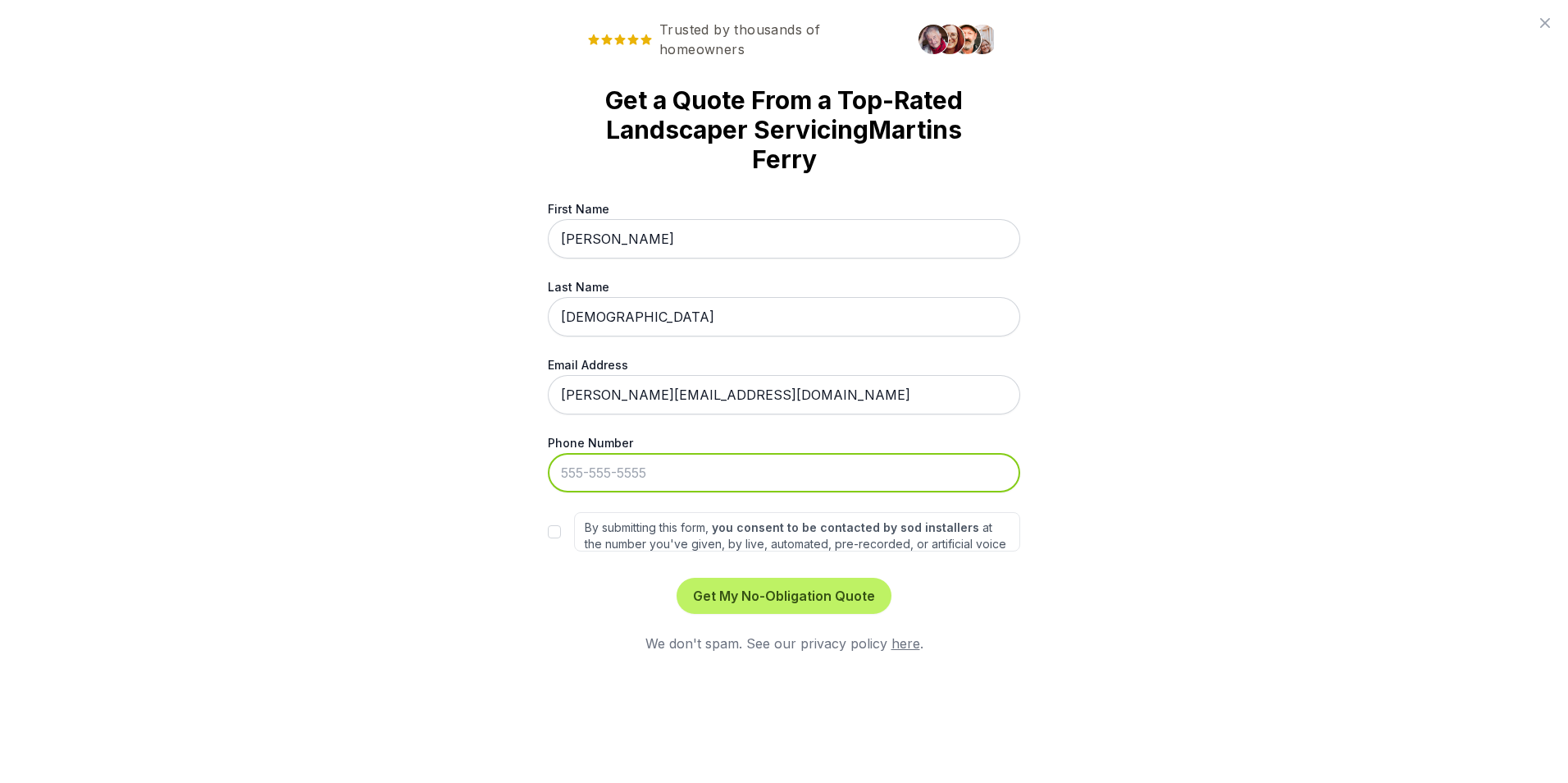
type input "[PHONE_NUMBER]"
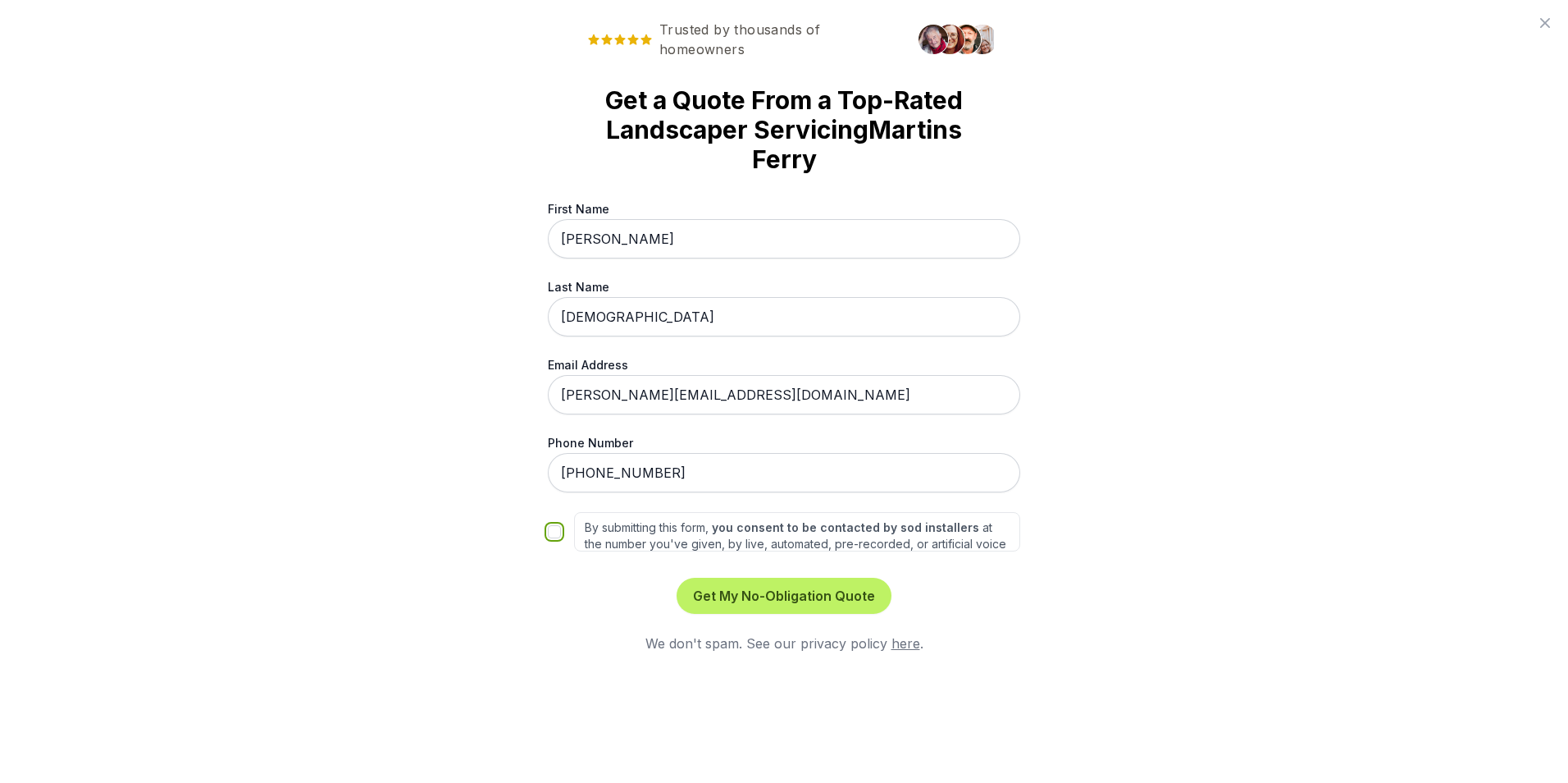
click at [559, 532] on input "By submitting this form, you consent to be contacted by sod installers at the n…" at bounding box center [554, 531] width 13 height 13
checkbox input "true"
click at [824, 602] on button "Get My No-Obligation Quote" at bounding box center [784, 596] width 215 height 36
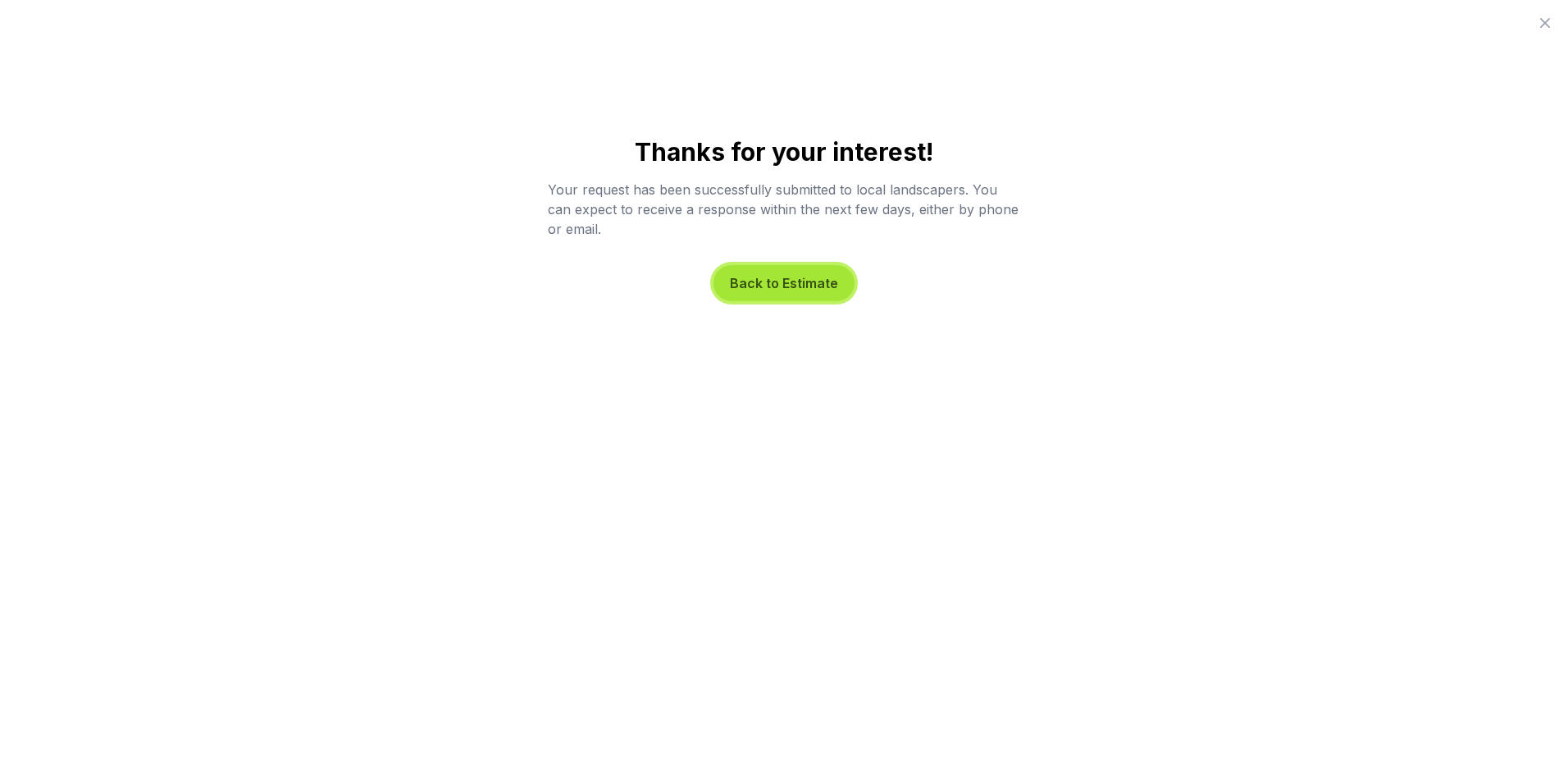
click at [777, 285] on button "Back to Estimate" at bounding box center [784, 283] width 141 height 36
